Goal: Navigation & Orientation: Find specific page/section

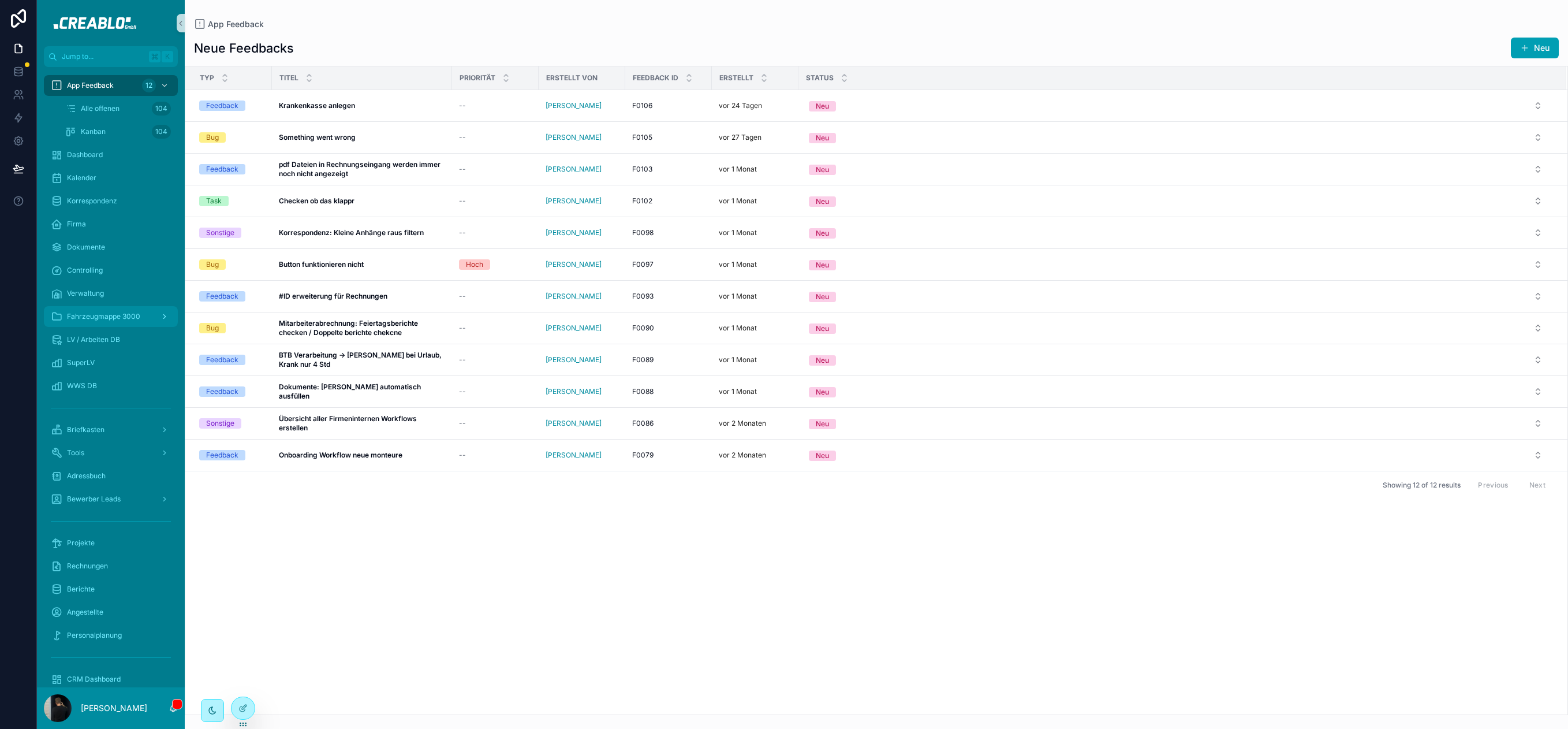
click at [105, 322] on div "Fahrzeugmappe 3000" at bounding box center [110, 317] width 120 height 18
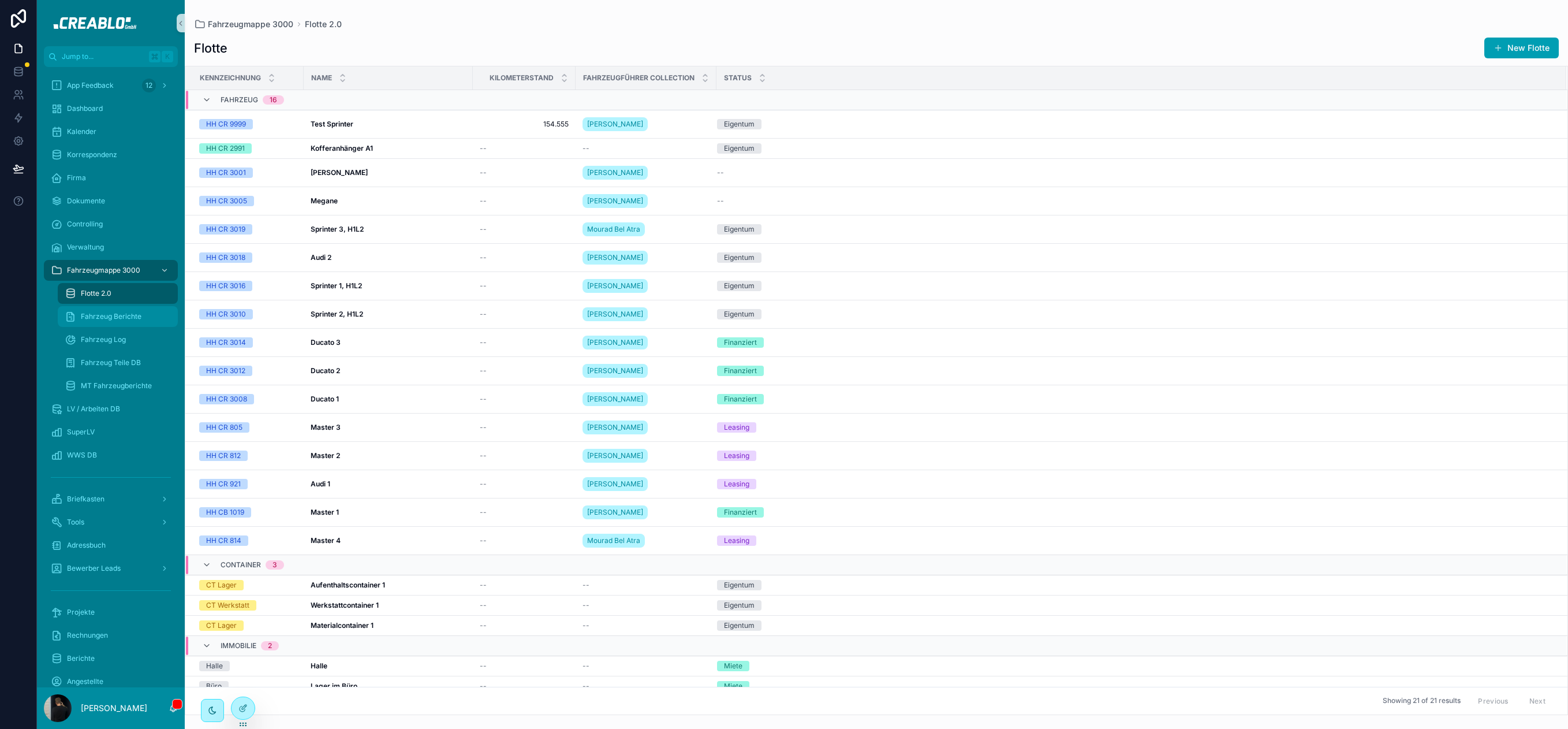
click at [112, 319] on span "Fahrzeug Berichte" at bounding box center [111, 316] width 61 height 9
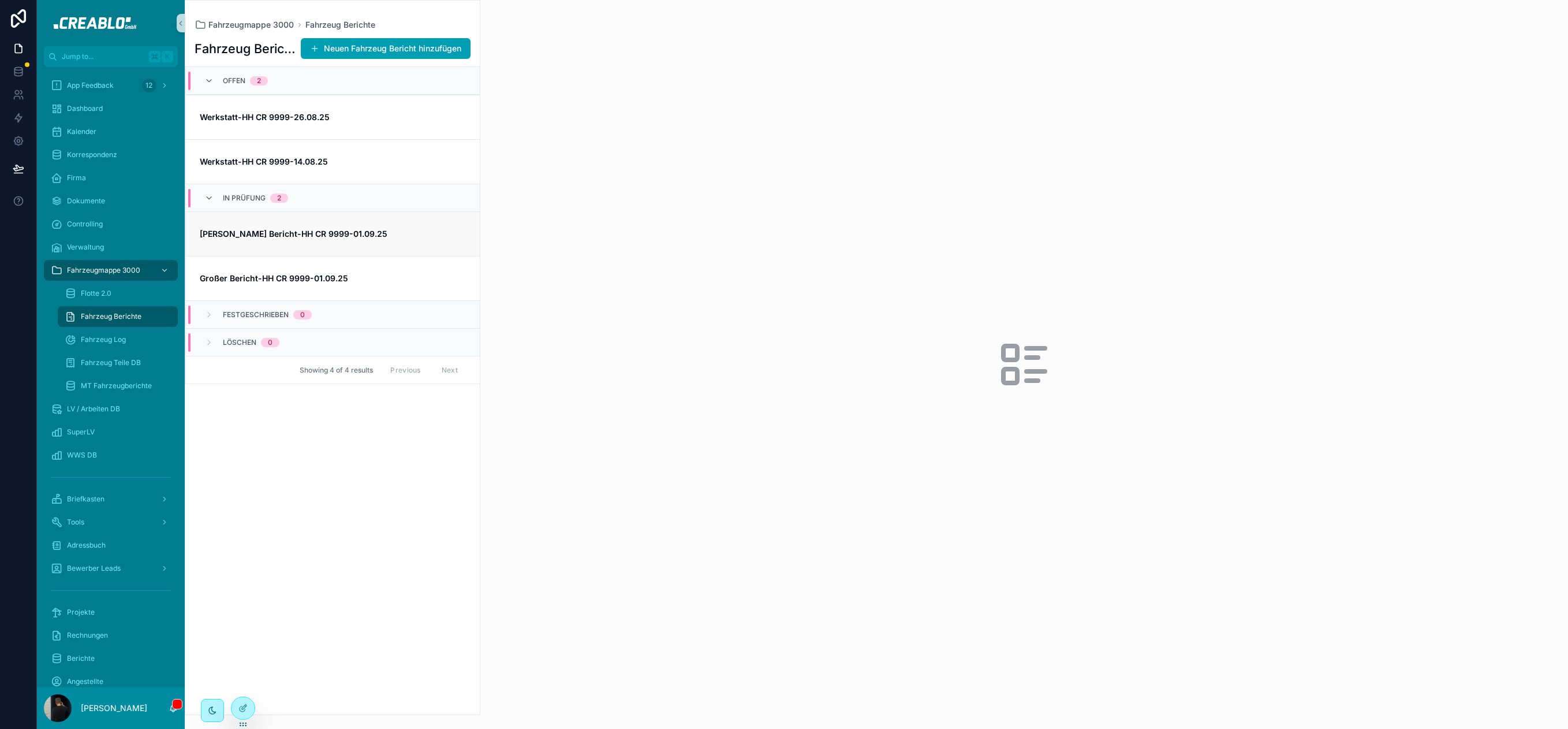
click at [284, 234] on strong "[PERSON_NAME] Bericht-HH CR 9999-01.09.25" at bounding box center [293, 234] width 187 height 10
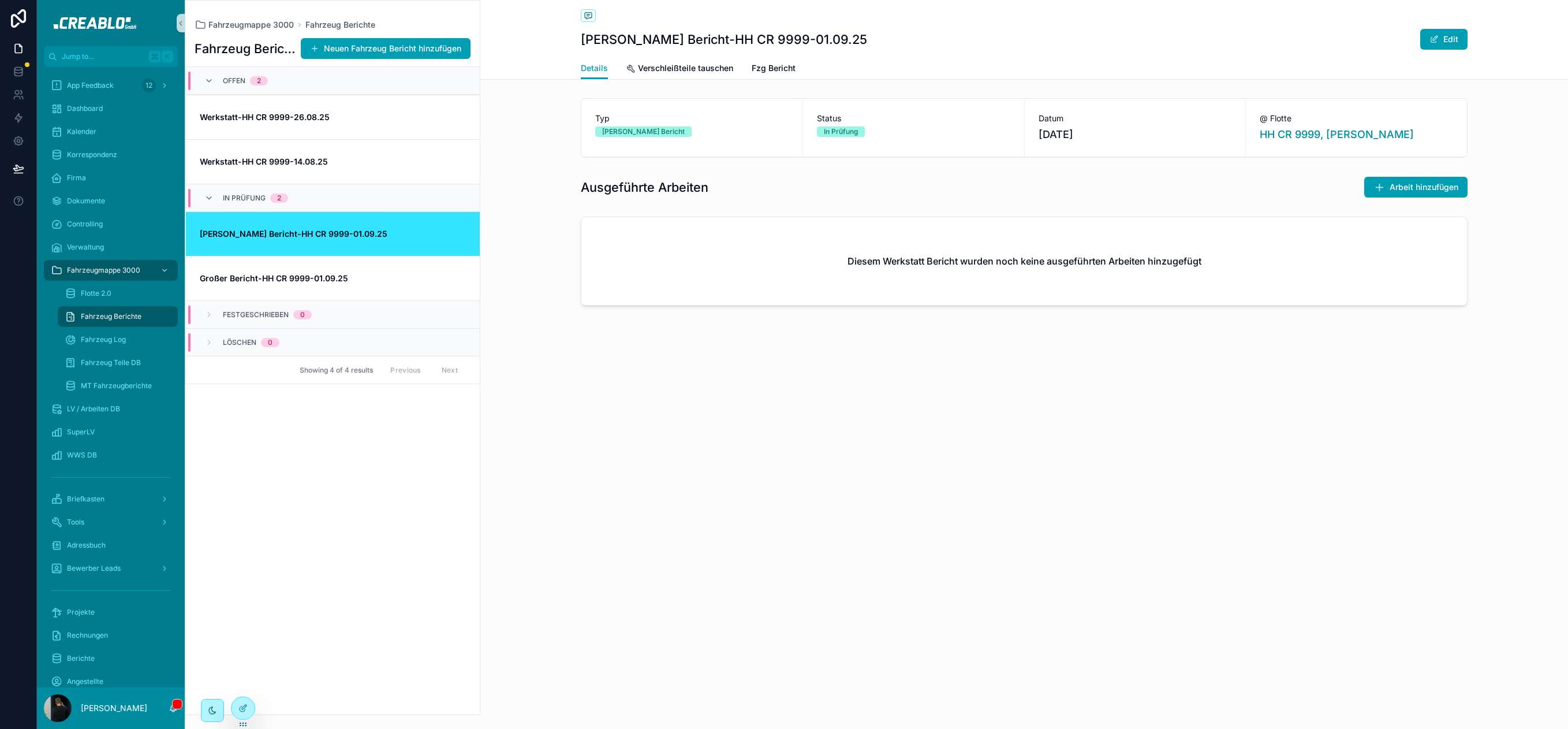
click at [745, 71] on div "Details Verschleißteile tauschen Fzg Bericht" at bounding box center [1024, 68] width 887 height 22
click at [783, 71] on span "Fzg Bericht" at bounding box center [774, 68] width 44 height 12
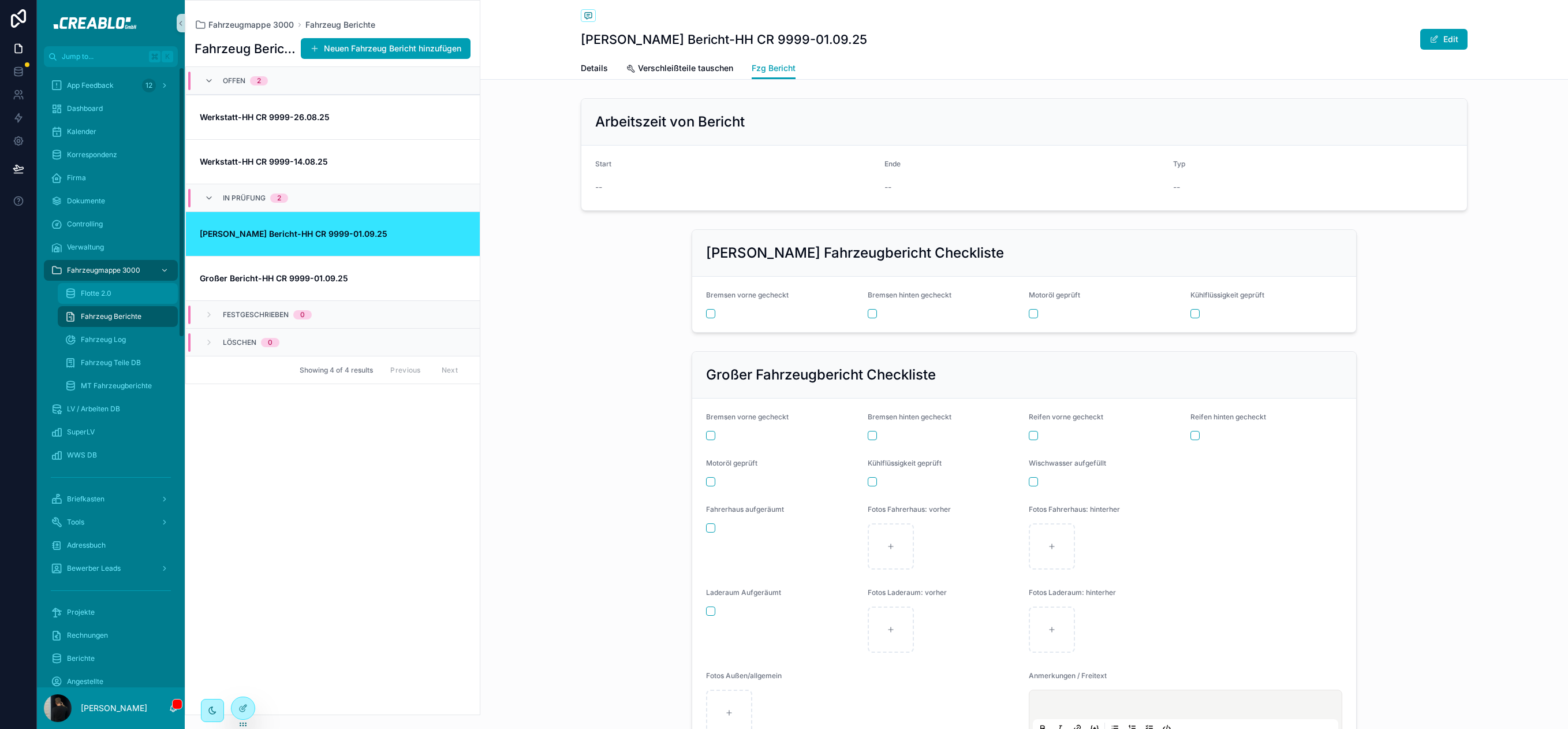
click at [107, 298] on div "Flotte 2.0" at bounding box center [117, 294] width 107 height 18
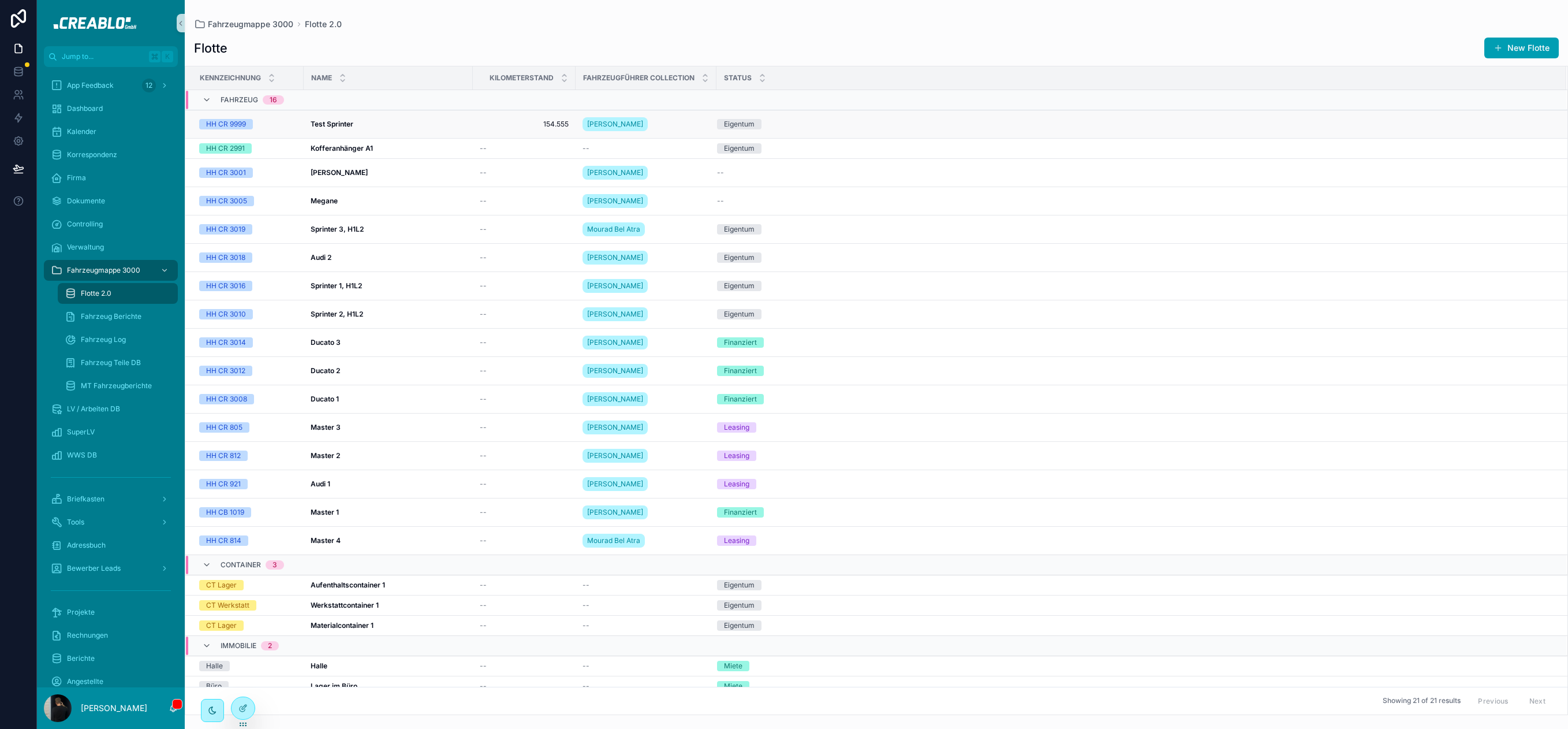
click at [379, 124] on div "Test Sprinter Test Sprinter" at bounding box center [388, 124] width 155 height 9
click at [383, 287] on div "Sprinter 1, H1L2 Sprinter 1, H1L2" at bounding box center [388, 286] width 155 height 9
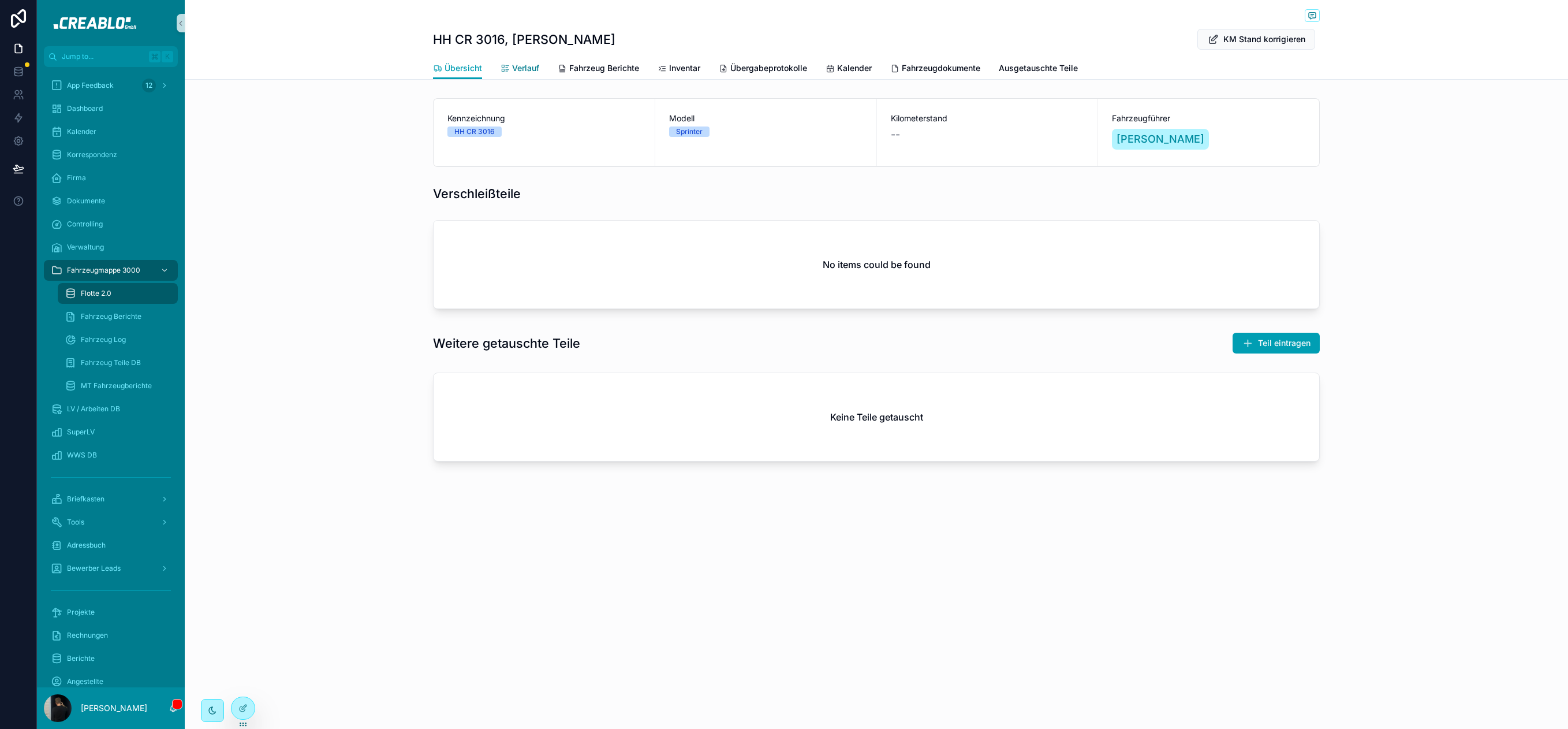
click at [529, 65] on span "Verlauf" at bounding box center [525, 68] width 27 height 12
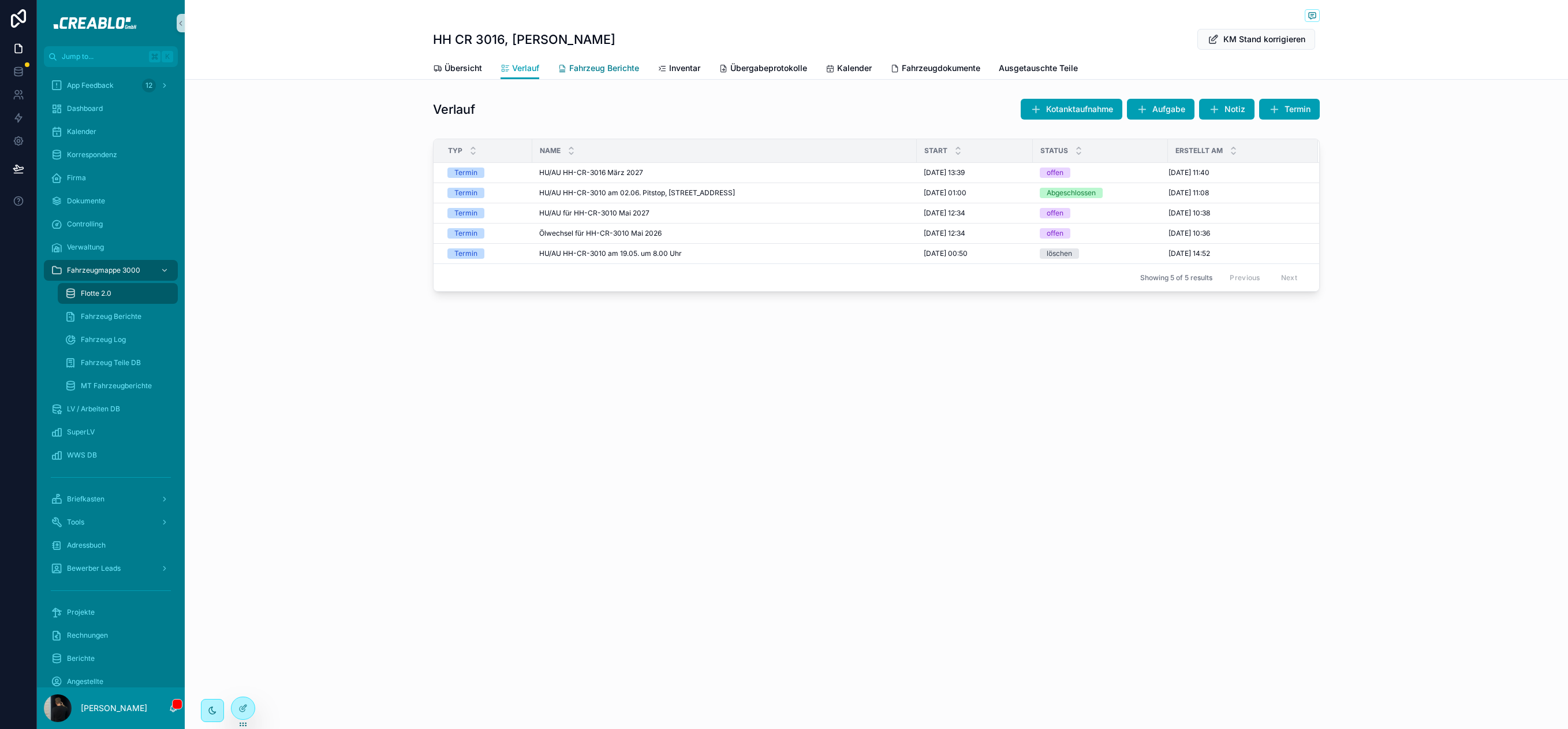
click at [596, 77] on link "Fahrzeug Berichte" at bounding box center [598, 69] width 82 height 23
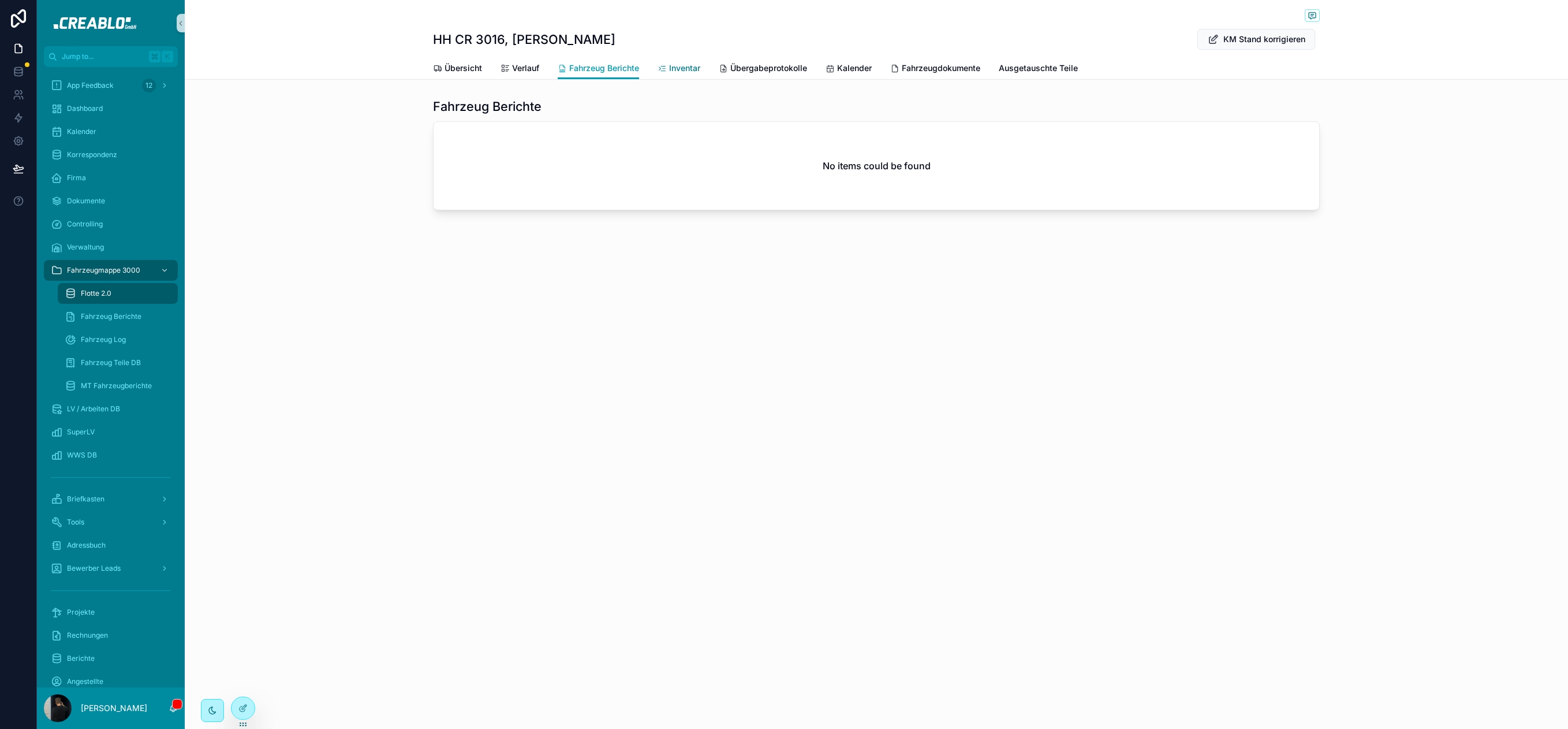
click at [699, 73] on span "Inventar" at bounding box center [684, 68] width 31 height 12
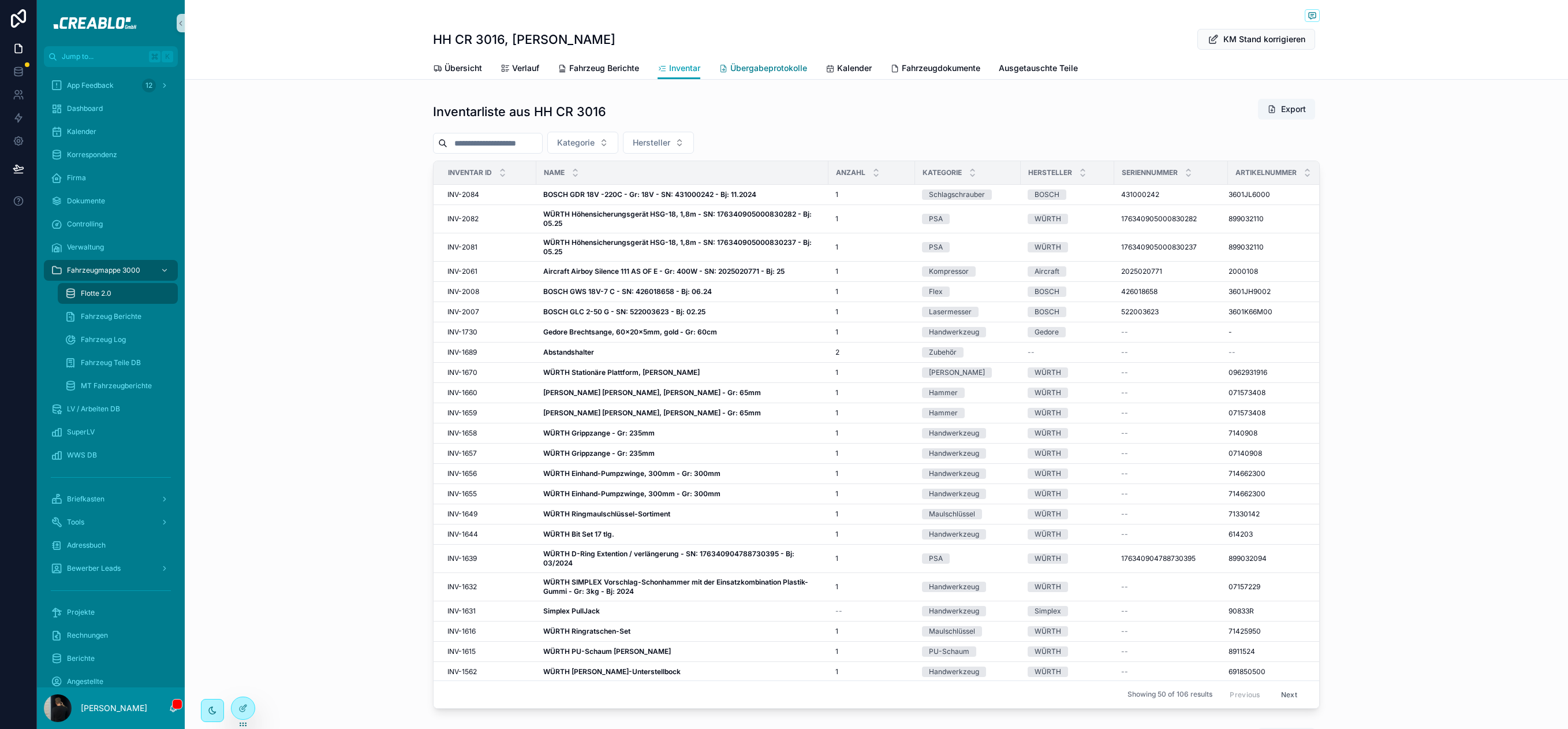
click at [771, 68] on span "Übergabeprotokolle" at bounding box center [769, 68] width 77 height 12
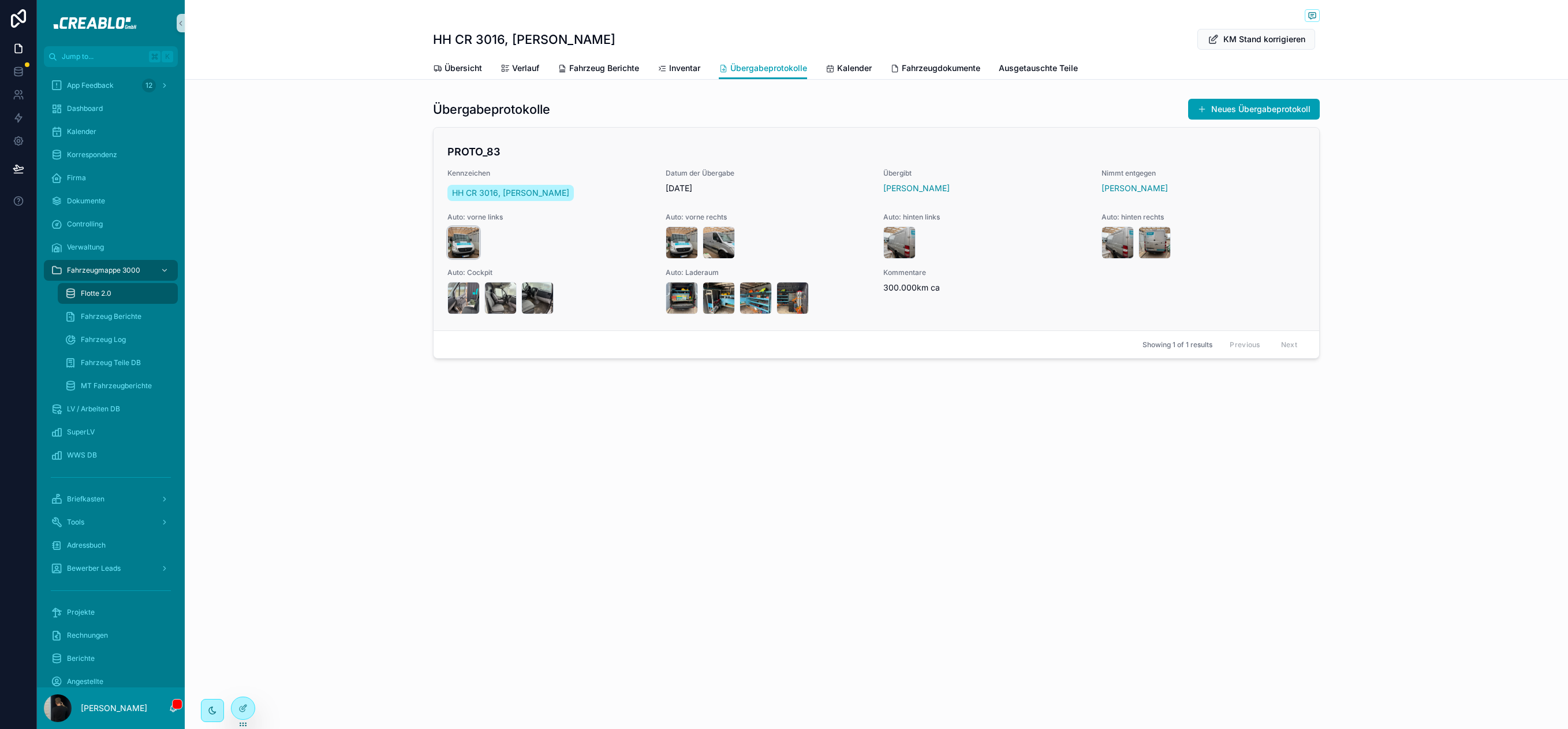
click at [463, 241] on div "scrollable content" at bounding box center [463, 242] width 32 height 32
click at [466, 302] on div "scrollable content" at bounding box center [463, 298] width 32 height 32
click at [466, 69] on span "Übersicht" at bounding box center [463, 68] width 38 height 12
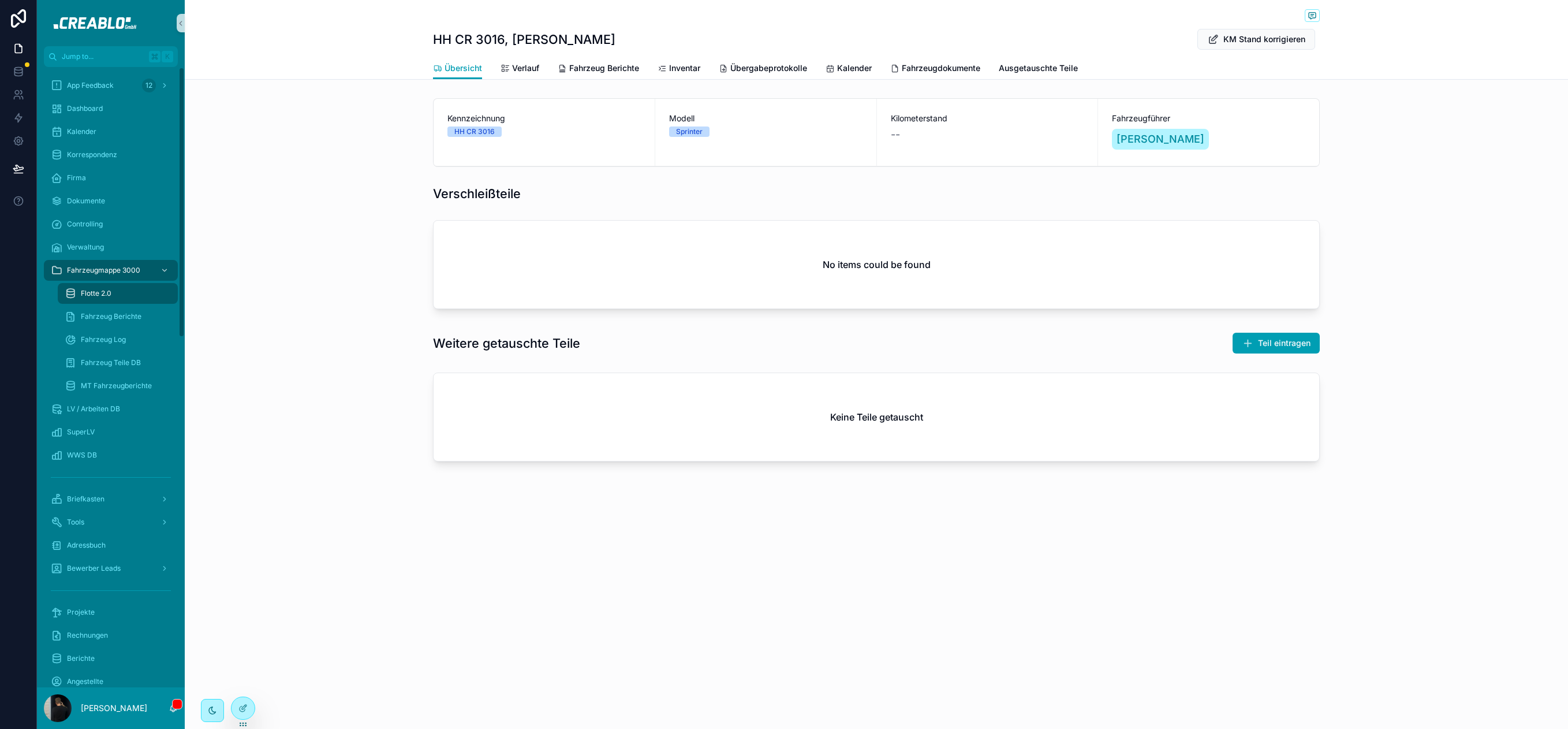
click at [94, 298] on div "Flotte 2.0" at bounding box center [117, 294] width 107 height 18
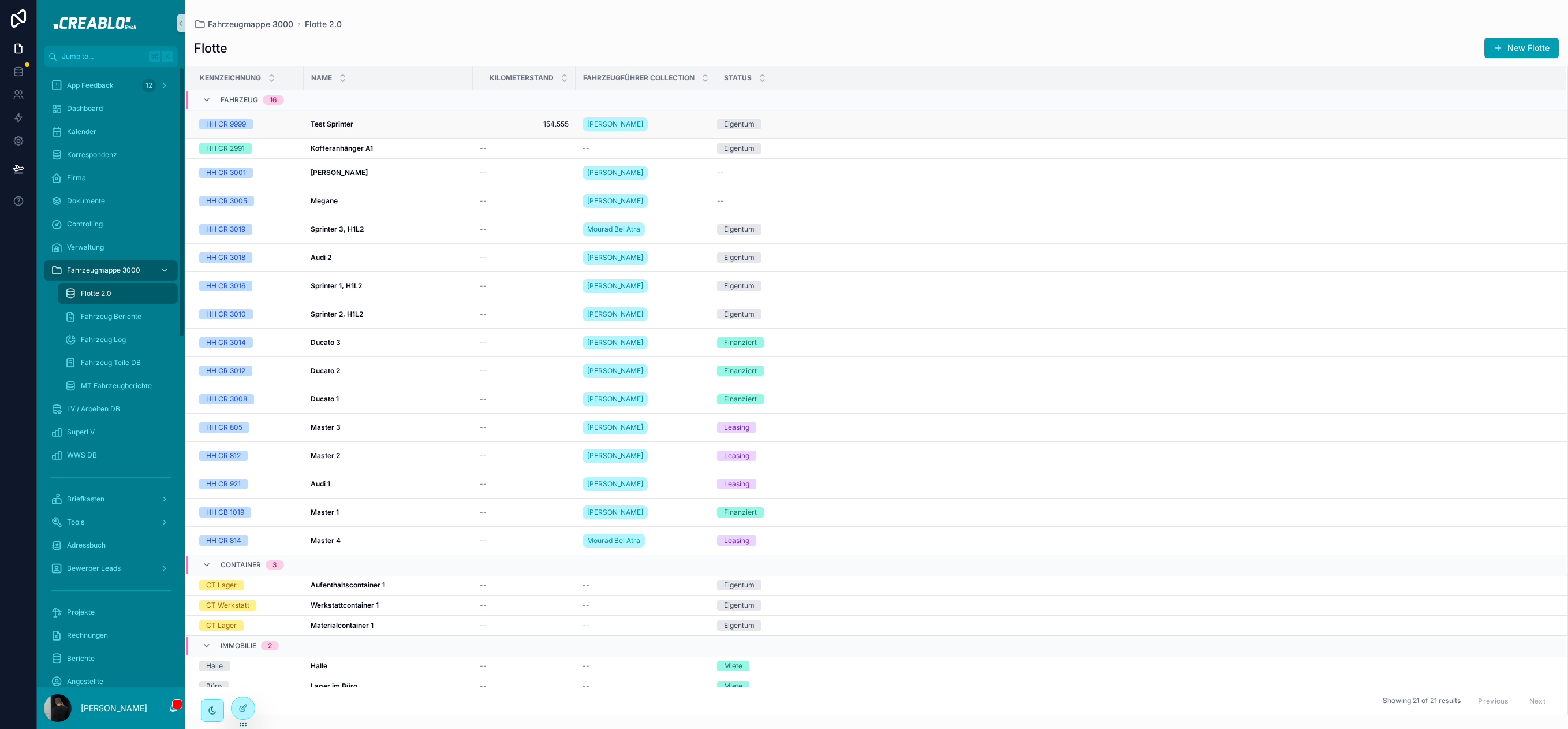
click at [397, 125] on div "Test Sprinter Test Sprinter" at bounding box center [388, 124] width 155 height 9
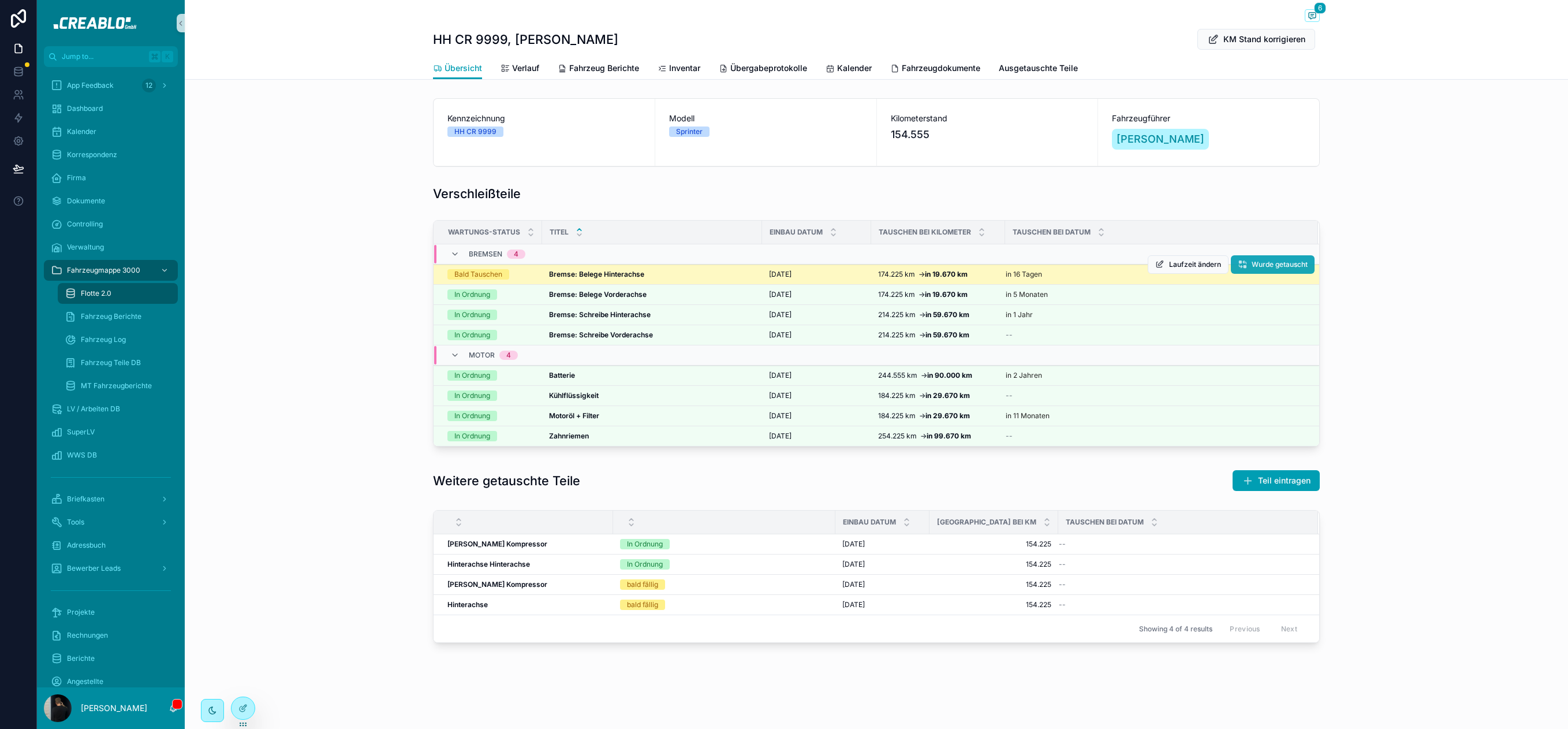
click at [1284, 266] on span "Wurde getauscht" at bounding box center [1279, 264] width 56 height 9
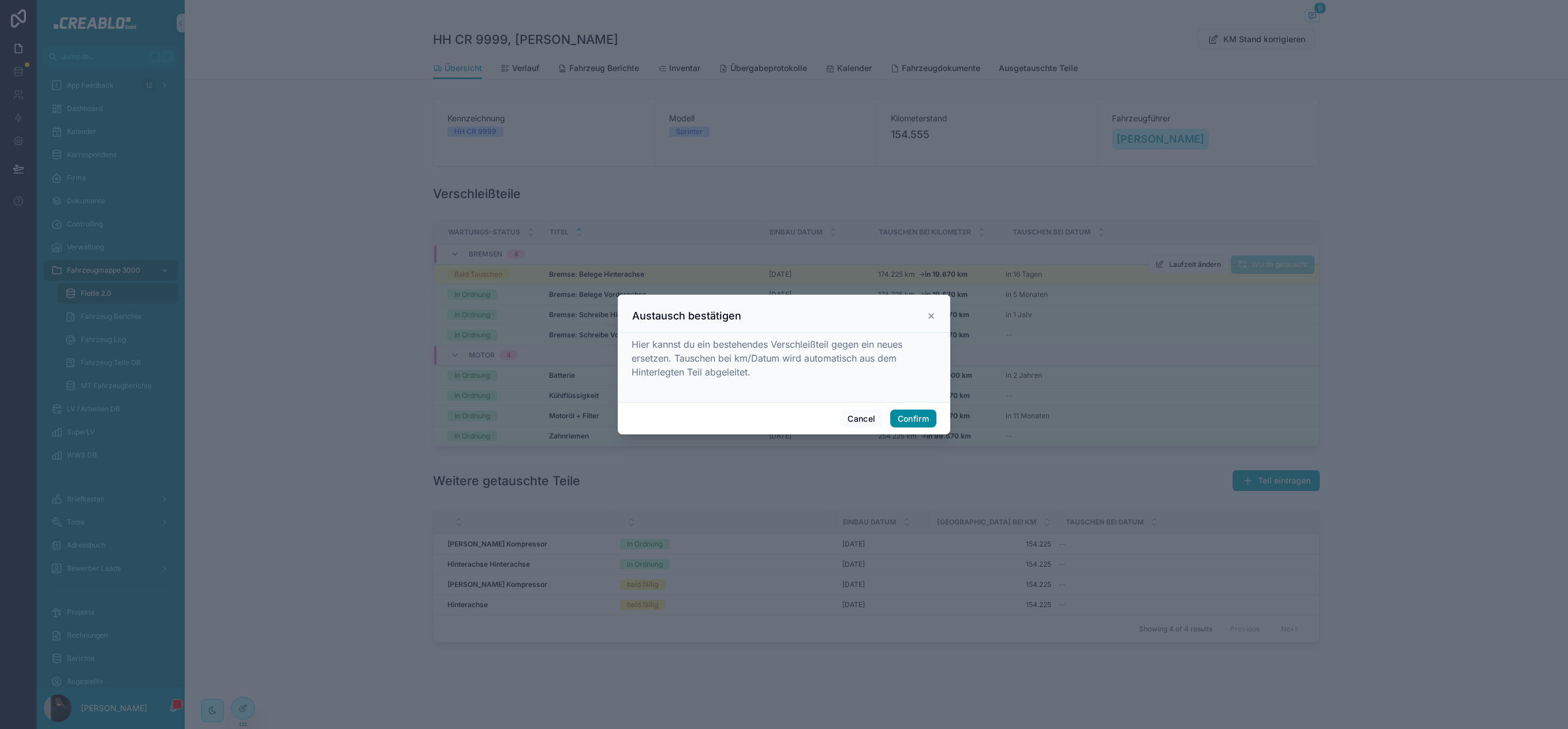
click at [920, 418] on button "Confirm" at bounding box center [914, 418] width 46 height 18
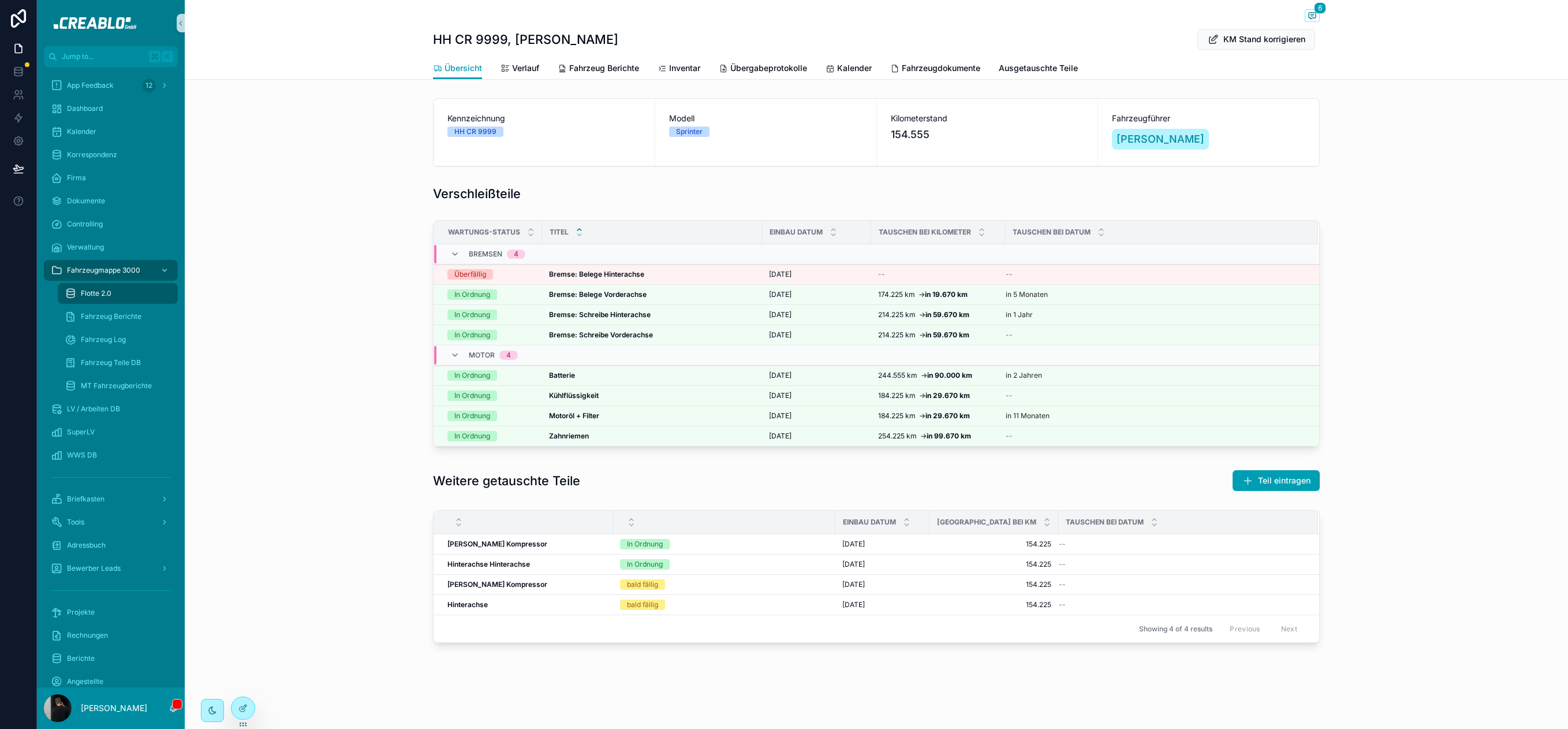
click at [385, 294] on div "[GEOGRAPHIC_DATA]-status Titel Einbau Datum Tauschen bei Kilometer Tauschen bei…" at bounding box center [877, 336] width 1383 height 241
click at [1319, 9] on span "6" at bounding box center [1320, 8] width 12 height 12
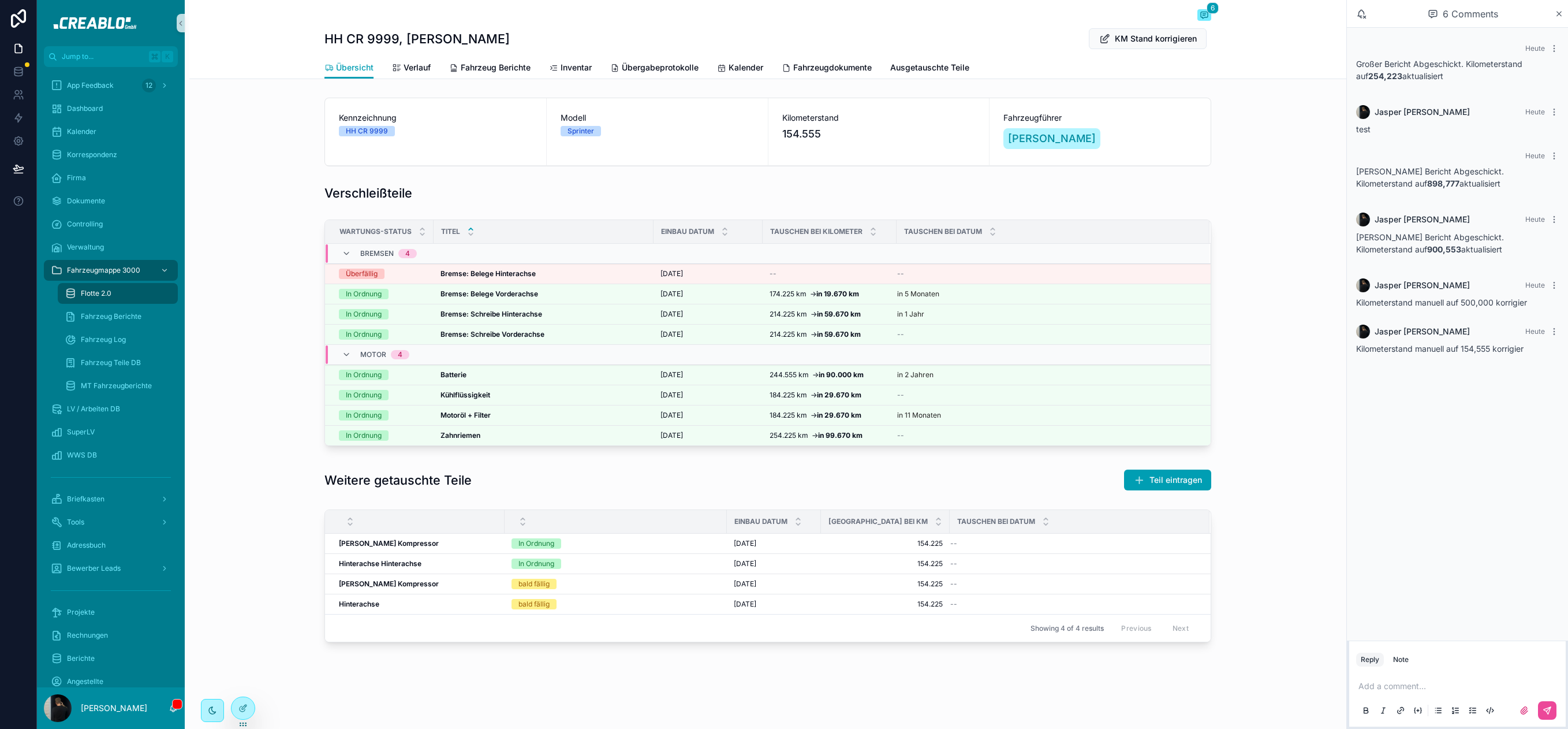
click at [1243, 213] on div "Kennzeichnung HH CR 9999 Modell Sprinter Kilometerstand 154.555 Fahrzeugführer …" at bounding box center [768, 372] width 1157 height 558
click at [1558, 15] on icon "scrollable content" at bounding box center [1559, 13] width 9 height 9
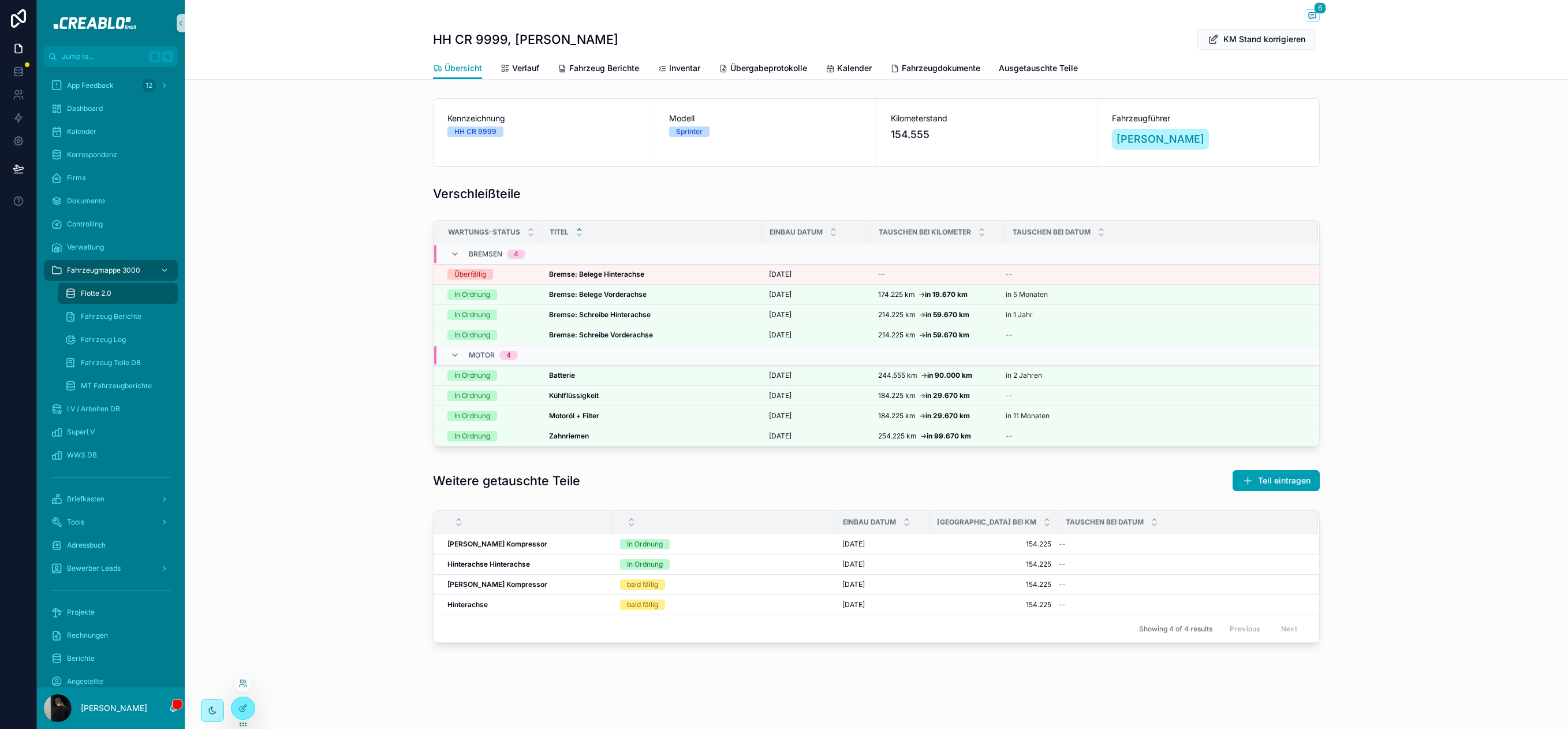
click at [246, 675] on div at bounding box center [243, 683] width 18 height 18
click at [244, 686] on icon at bounding box center [242, 686] width 5 height 2
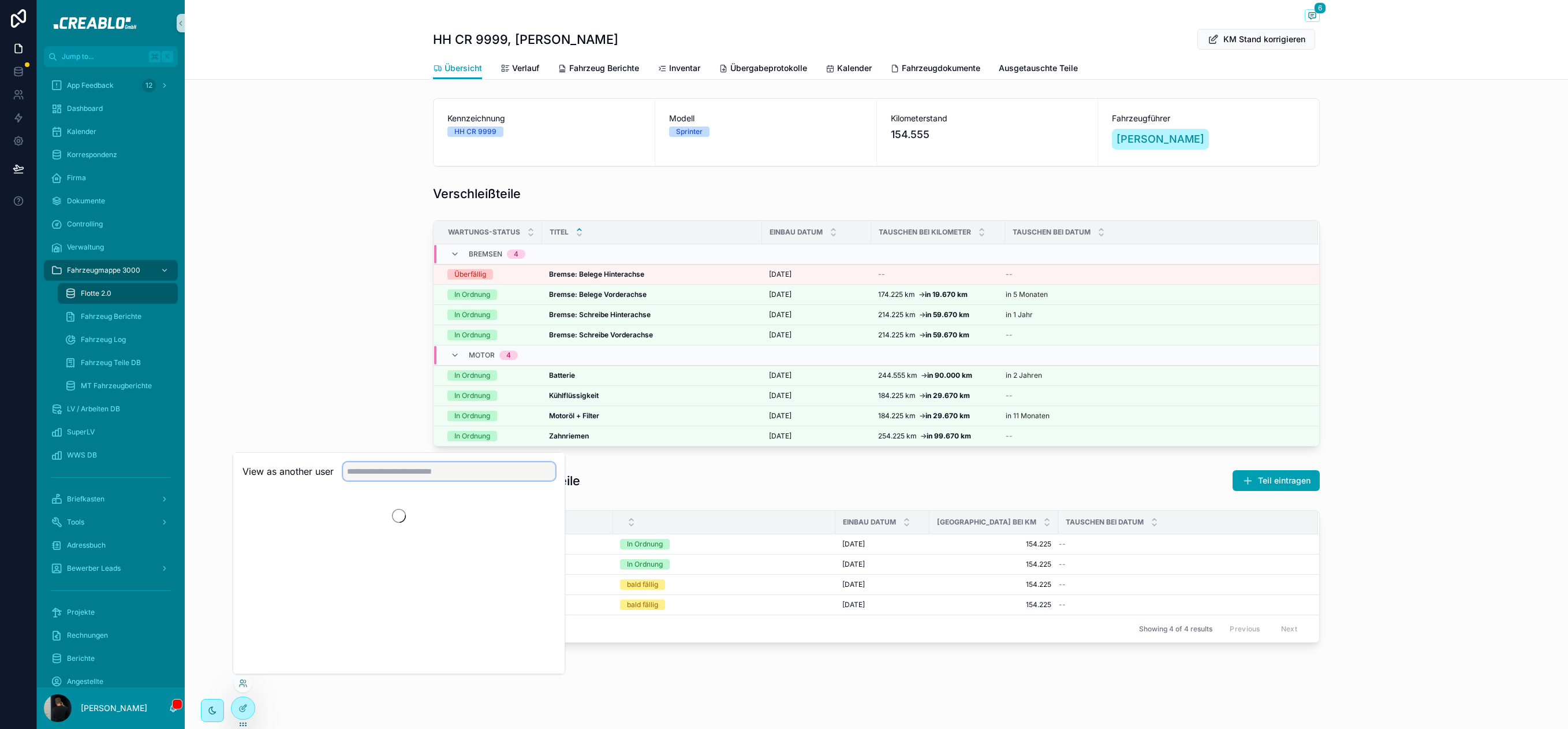
click at [366, 471] on input "text" at bounding box center [449, 471] width 212 height 18
type input "*****"
click at [538, 514] on button "Select" at bounding box center [540, 514] width 30 height 17
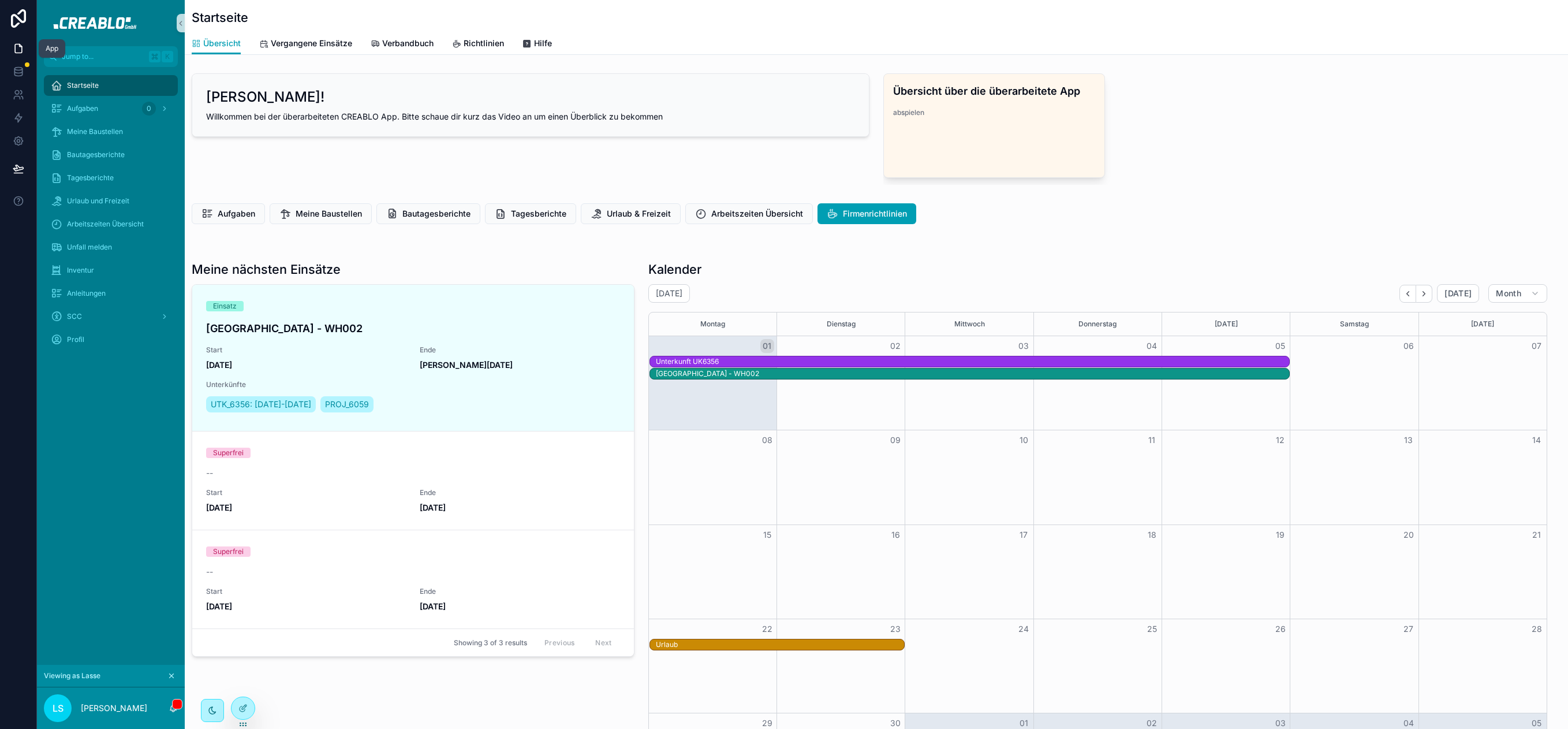
click at [27, 52] on link at bounding box center [18, 49] width 37 height 23
click at [173, 676] on icon "scrollable content" at bounding box center [171, 675] width 8 height 8
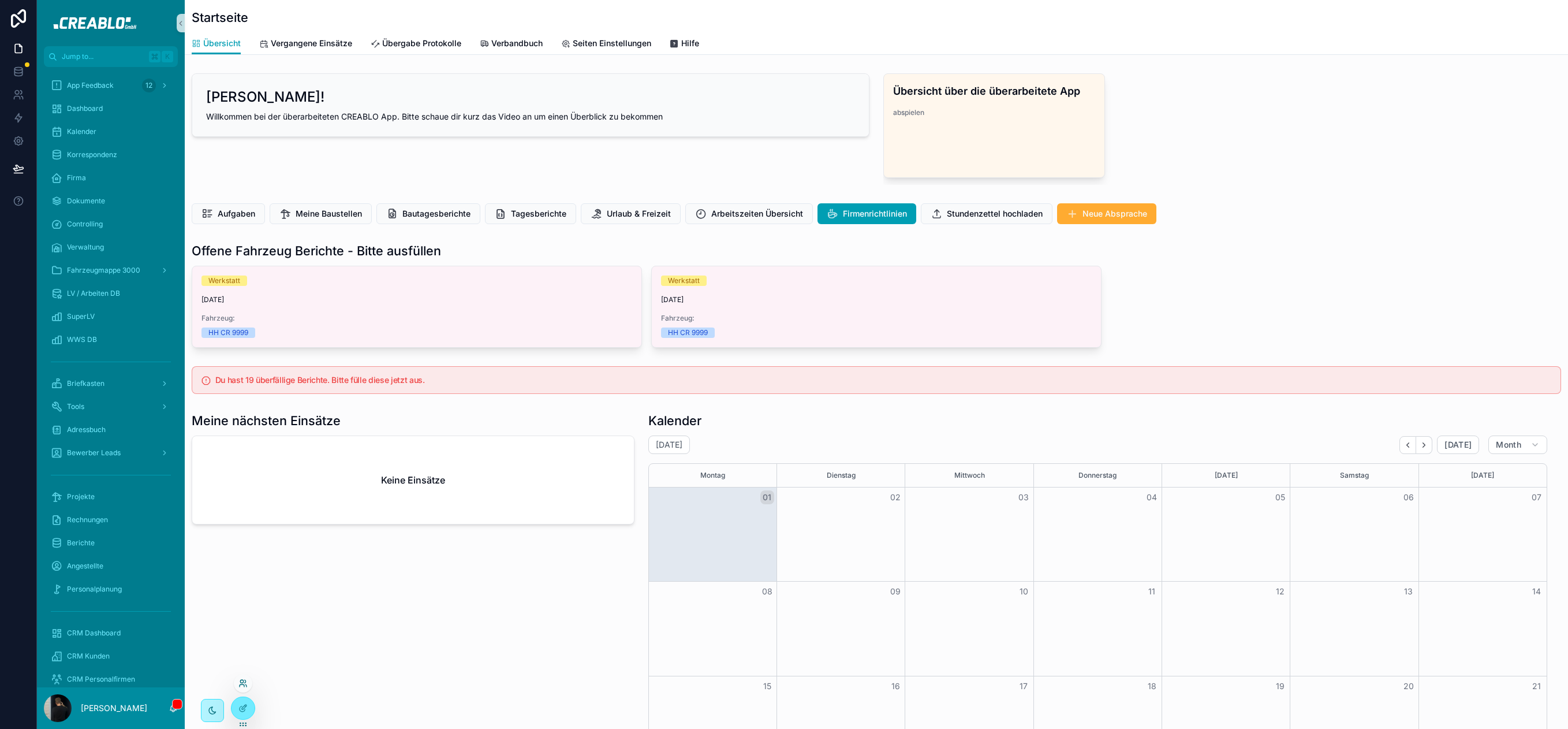
click at [242, 687] on icon at bounding box center [243, 683] width 9 height 9
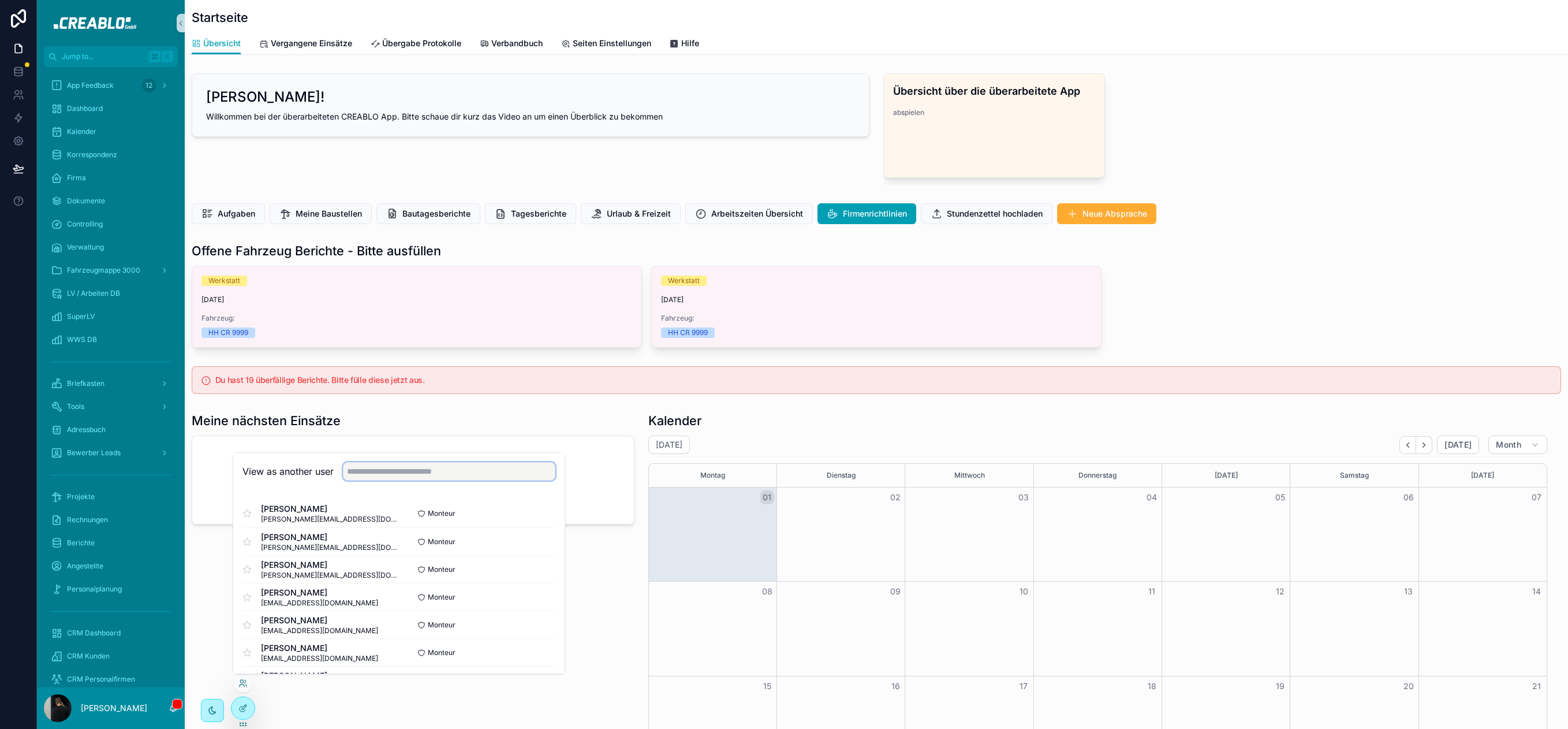
click at [425, 462] on input "text" at bounding box center [449, 471] width 212 height 18
type input "*"
type input "*****"
click at [541, 513] on button "Select" at bounding box center [540, 514] width 30 height 17
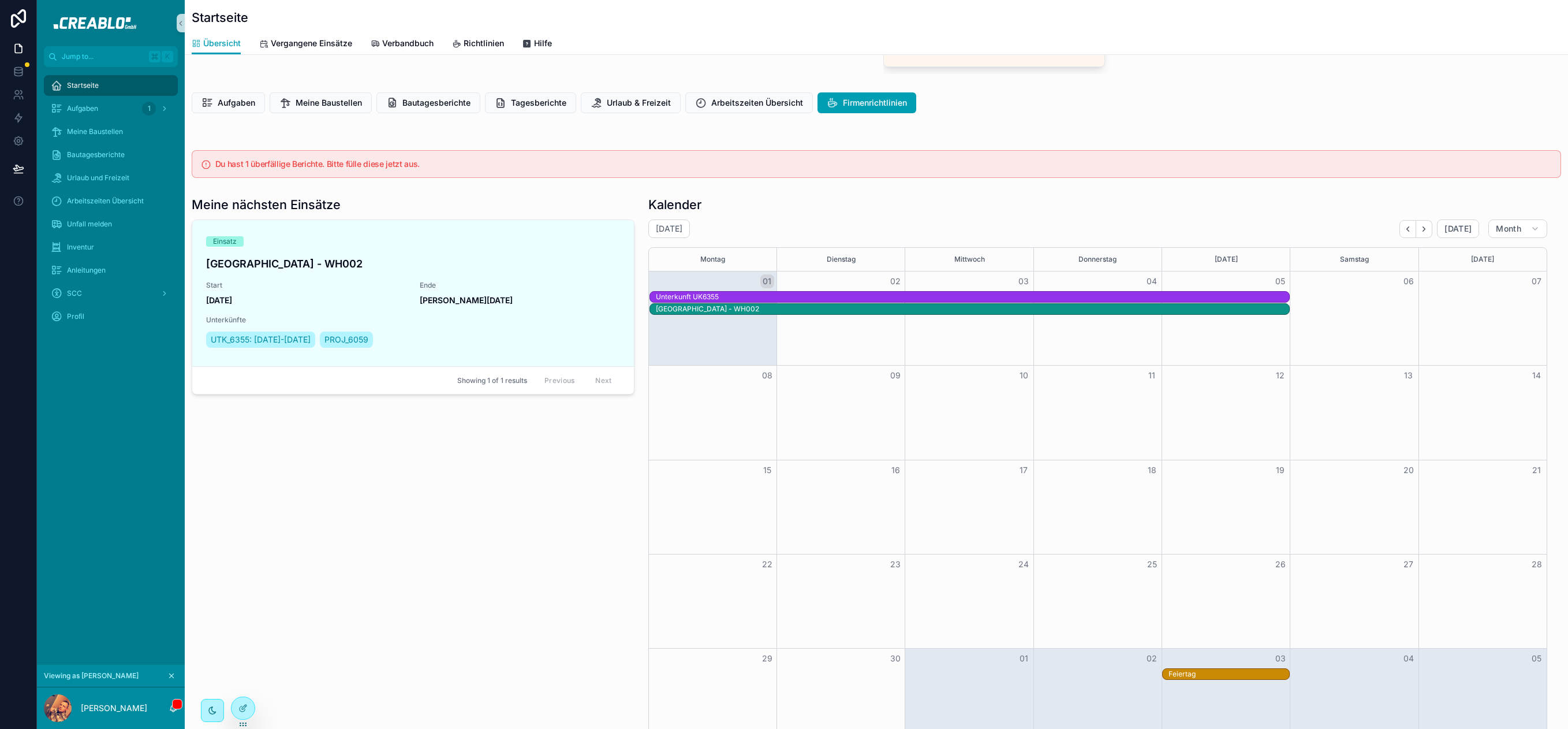
scroll to position [158, 0]
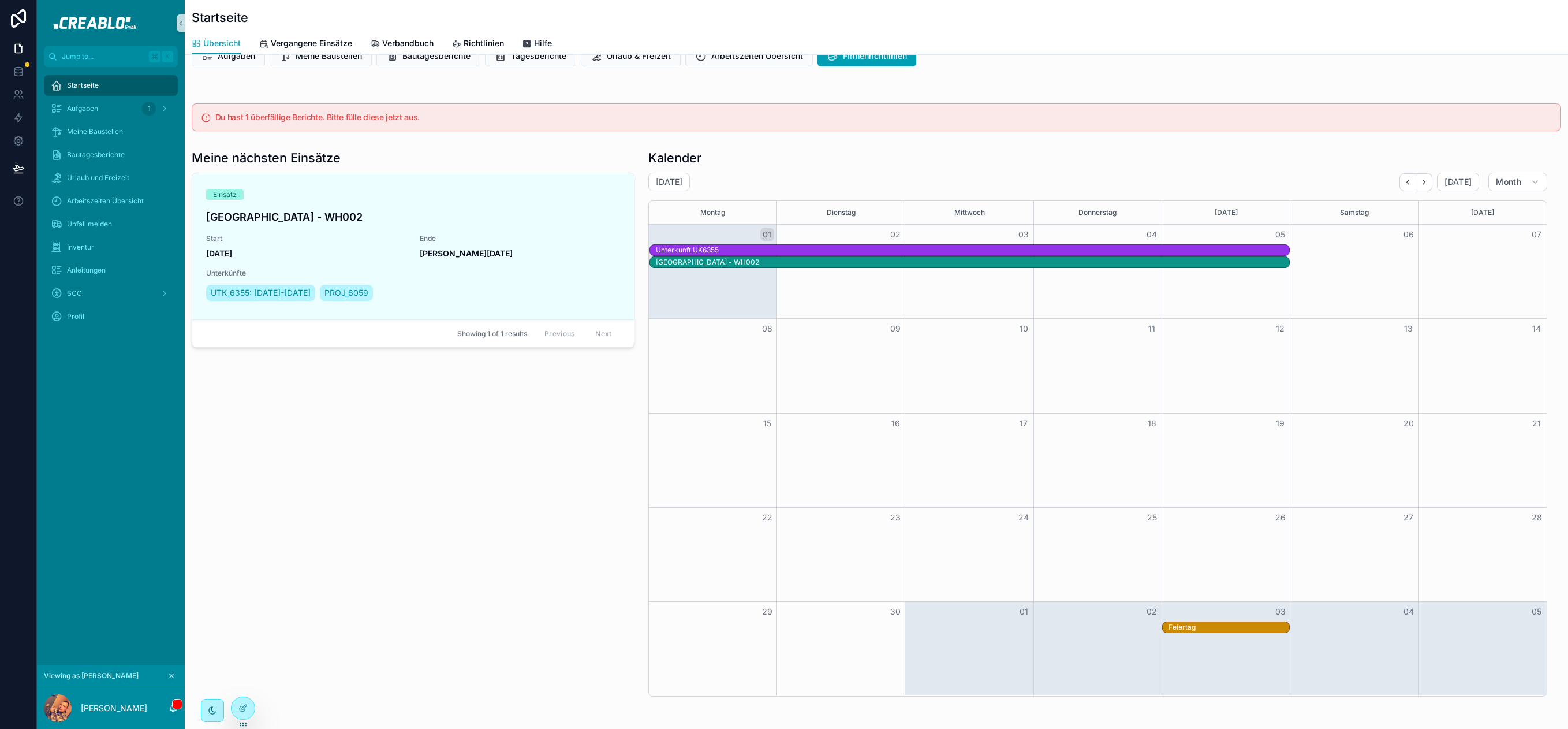
click at [60, 703] on div "scrollable content" at bounding box center [58, 708] width 28 height 28
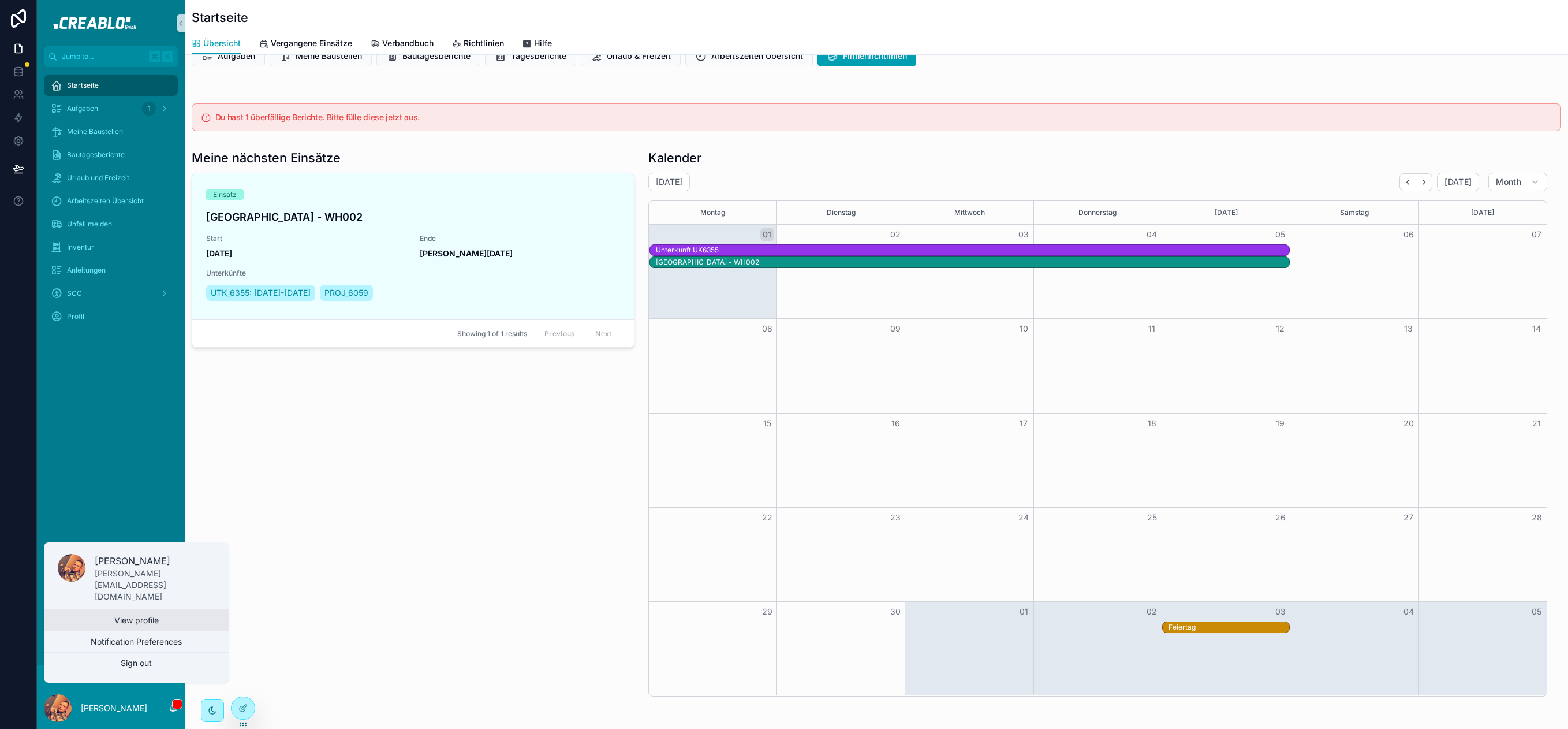
click at [142, 620] on link "View profile" at bounding box center [136, 621] width 185 height 21
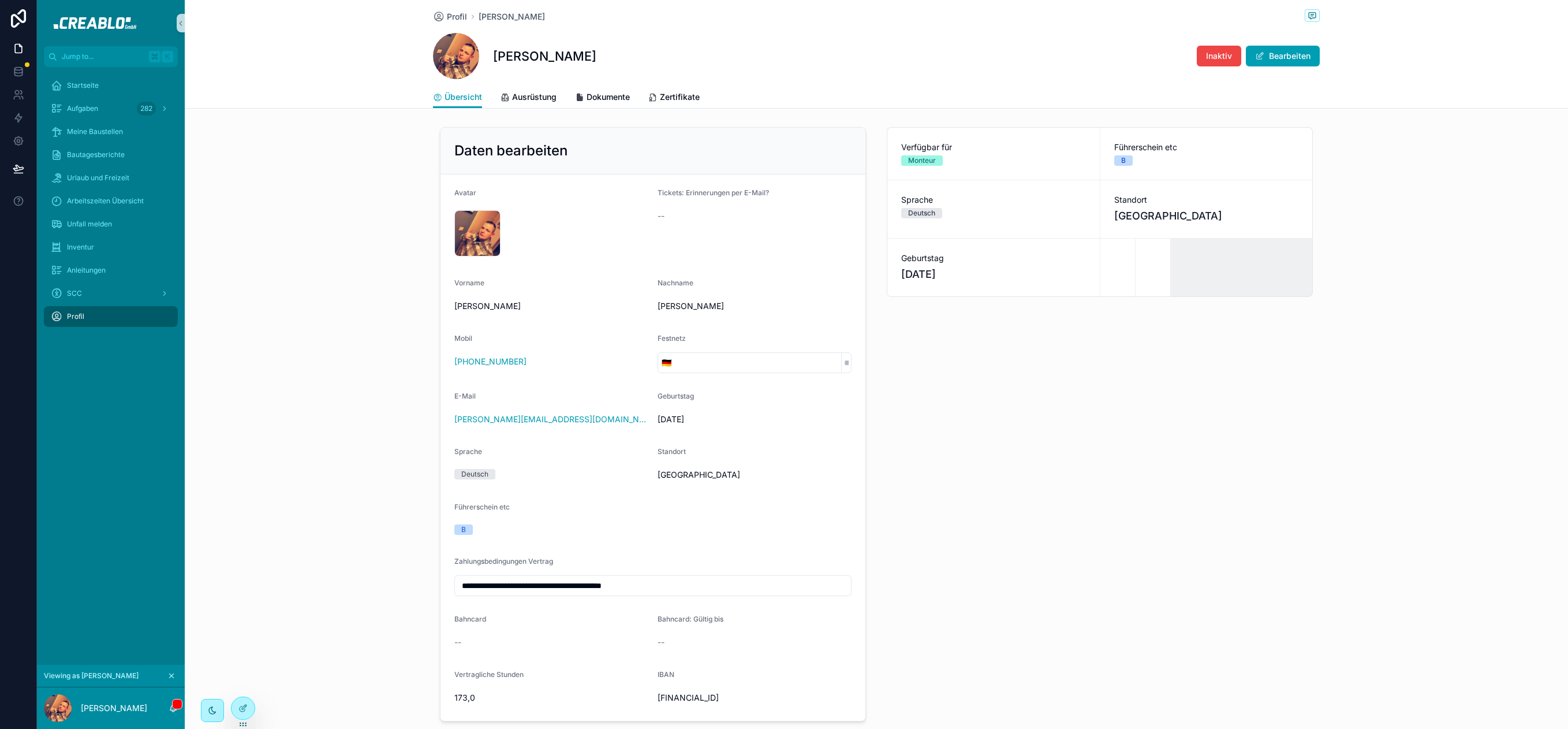
click at [461, 60] on span "scrollable content" at bounding box center [456, 56] width 46 height 46
click at [481, 228] on div "file.enc .jpeg" at bounding box center [477, 233] width 46 height 46
click at [93, 18] on img "scrollable content" at bounding box center [110, 23] width 130 height 18
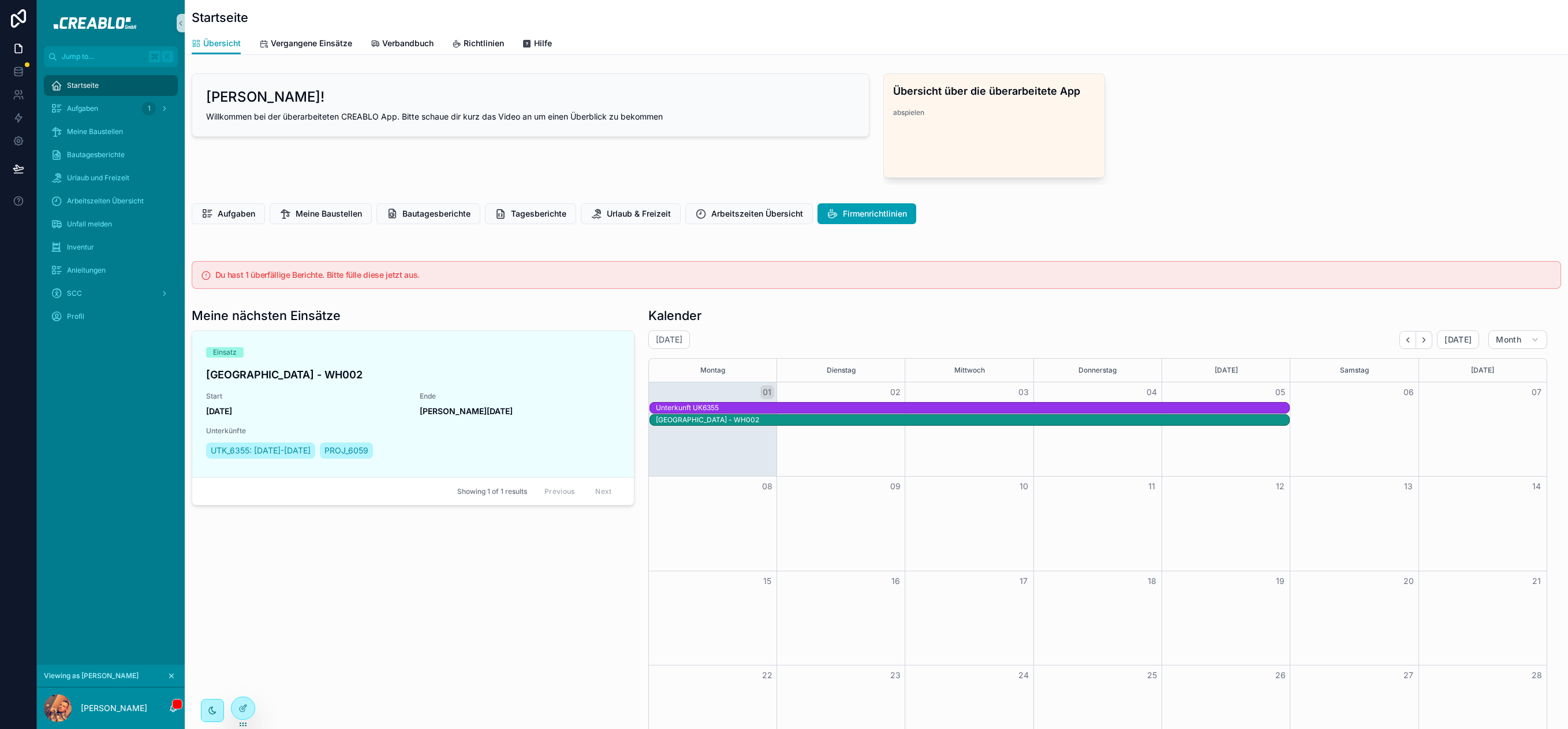
click at [704, 421] on div "Kassel - WH002" at bounding box center [972, 420] width 633 height 9
click at [88, 108] on span "Aufgaben" at bounding box center [82, 108] width 31 height 9
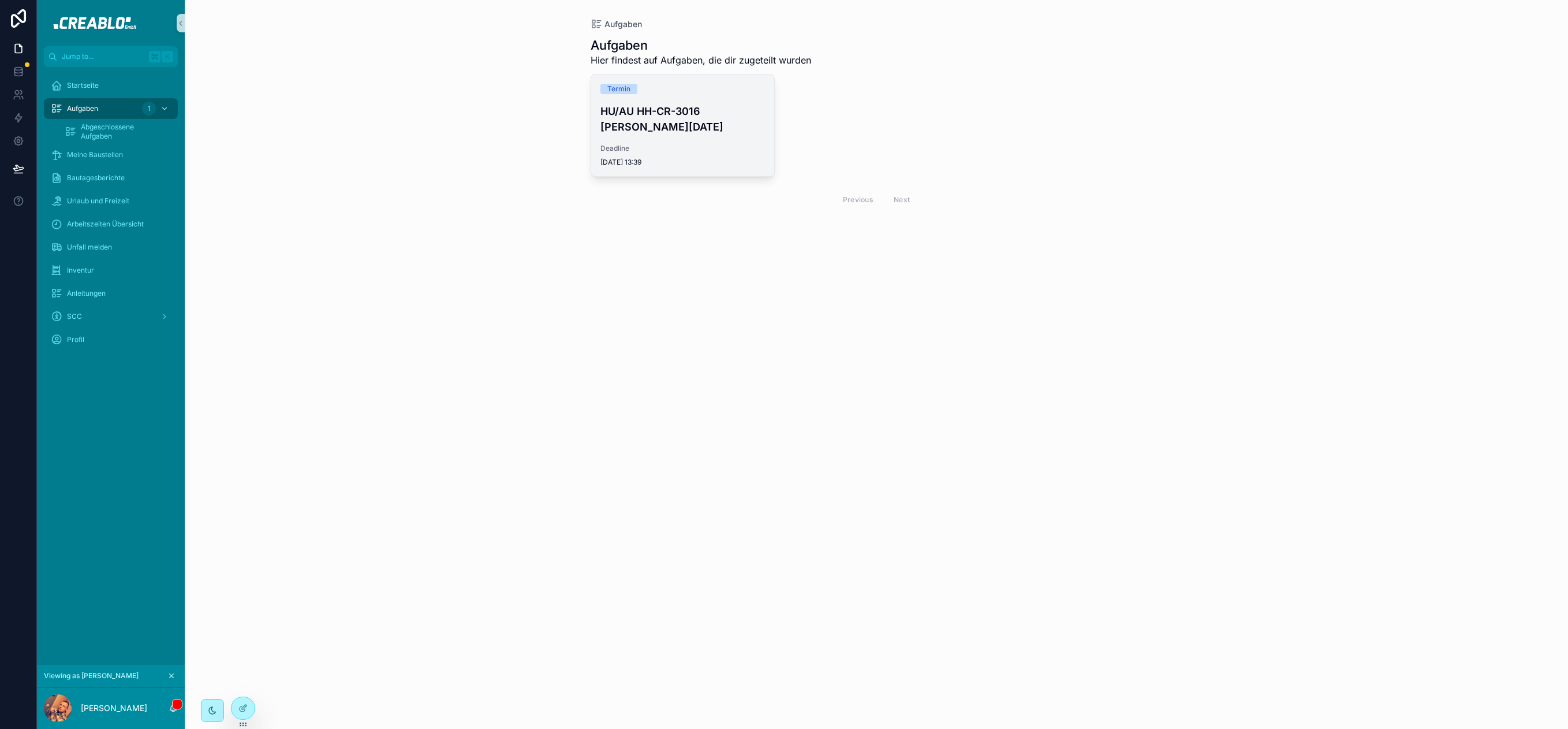
click at [708, 120] on div "Termin HU/AU HH-CR-3016 März 2027 Deadline 1.2.2027 13:39" at bounding box center [683, 125] width 184 height 102
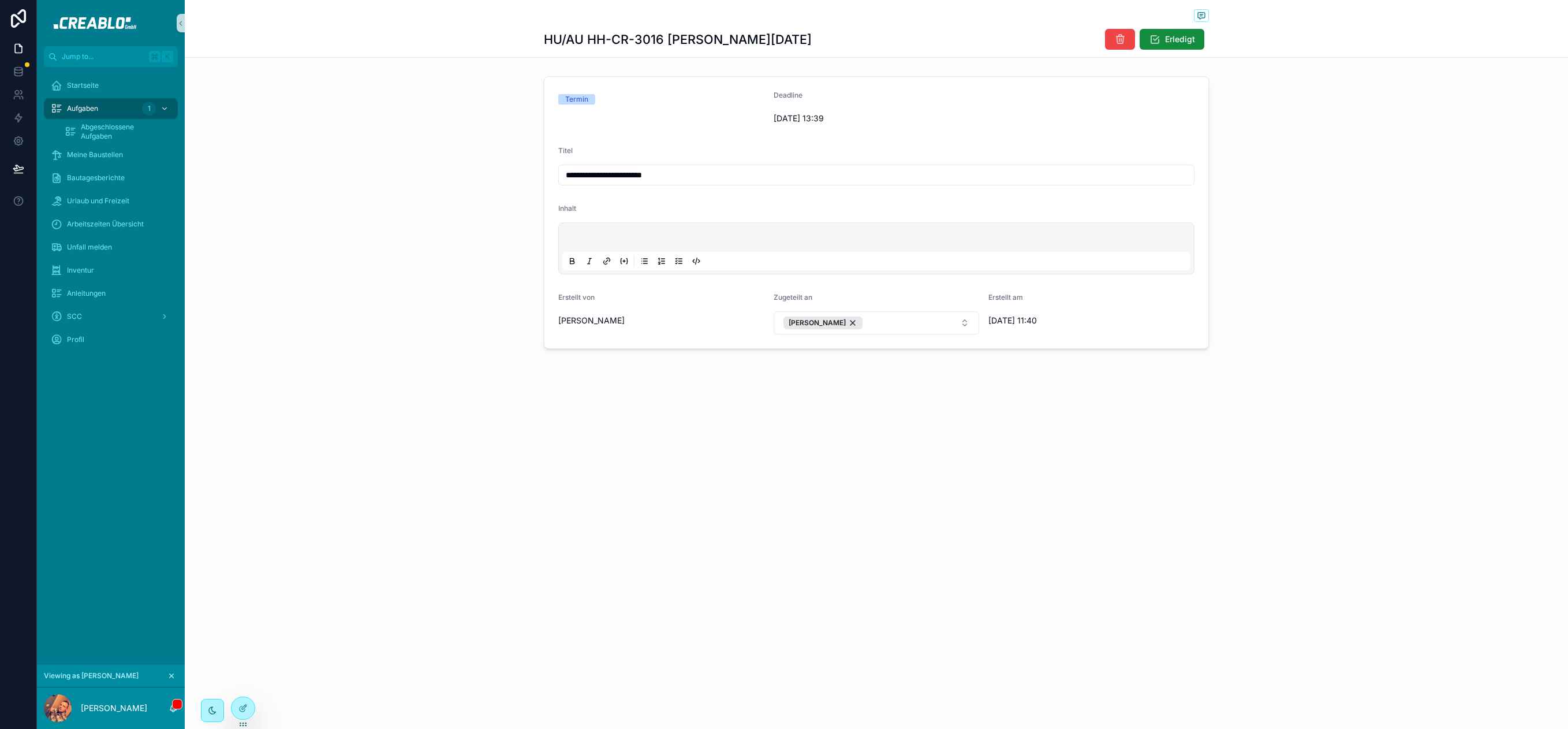
click at [95, 19] on img "scrollable content" at bounding box center [110, 23] width 130 height 18
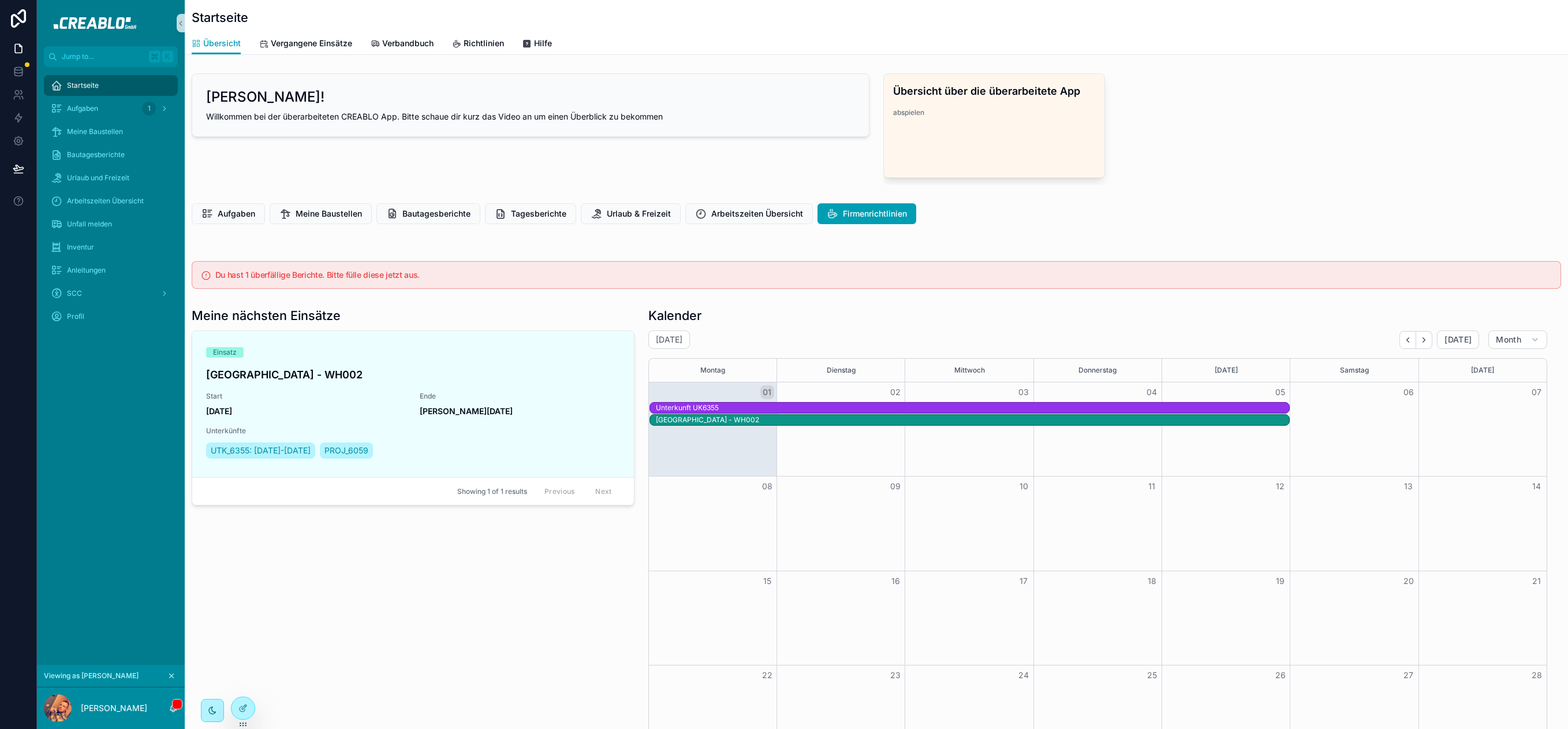
click at [172, 675] on icon "scrollable content" at bounding box center [172, 676] width 4 height 4
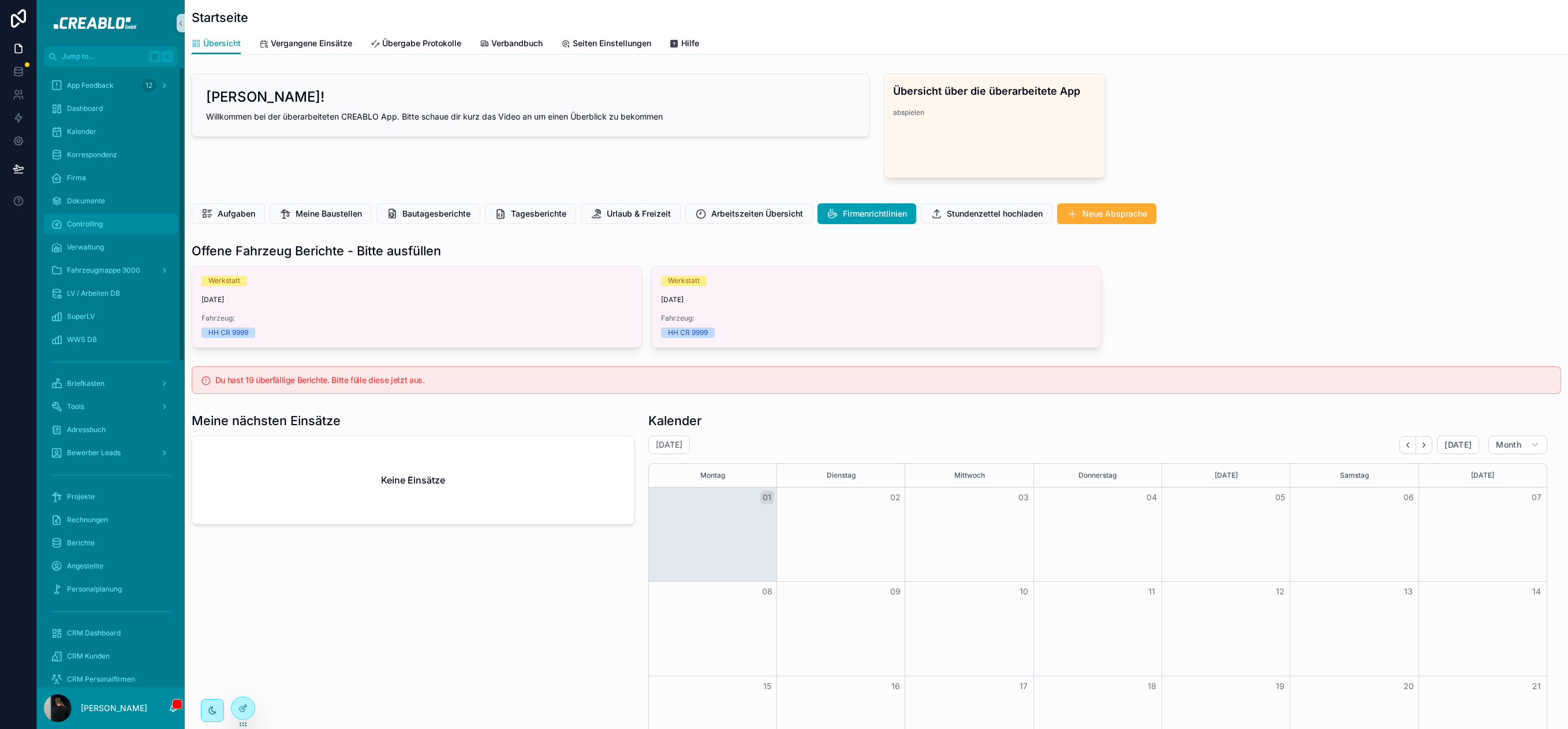
click at [117, 224] on div "Controlling" at bounding box center [110, 224] width 120 height 18
